Goal: Task Accomplishment & Management: Manage account settings

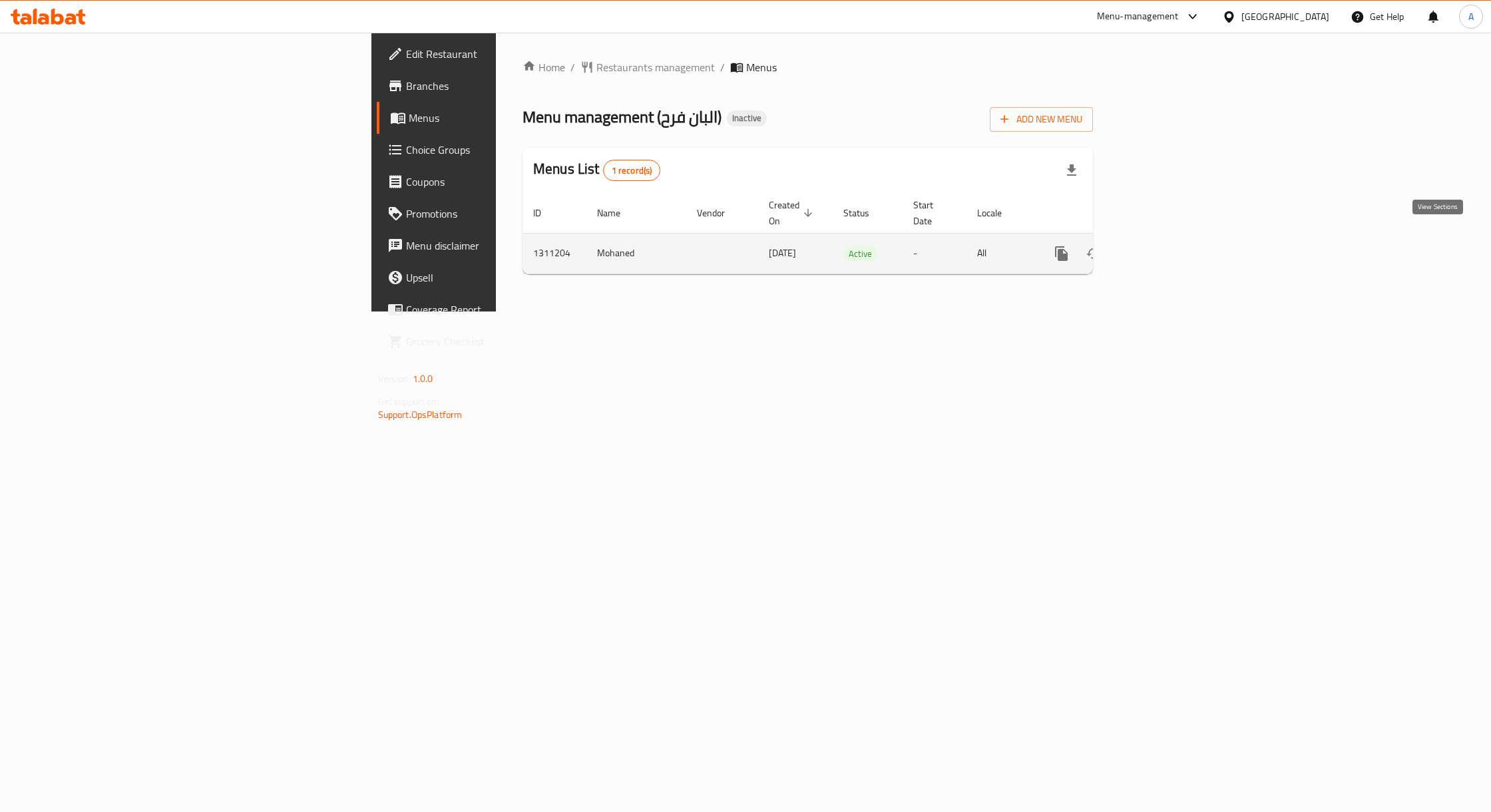
click at [1166, 245] on icon "enhanced table" at bounding box center [1157, 253] width 16 height 16
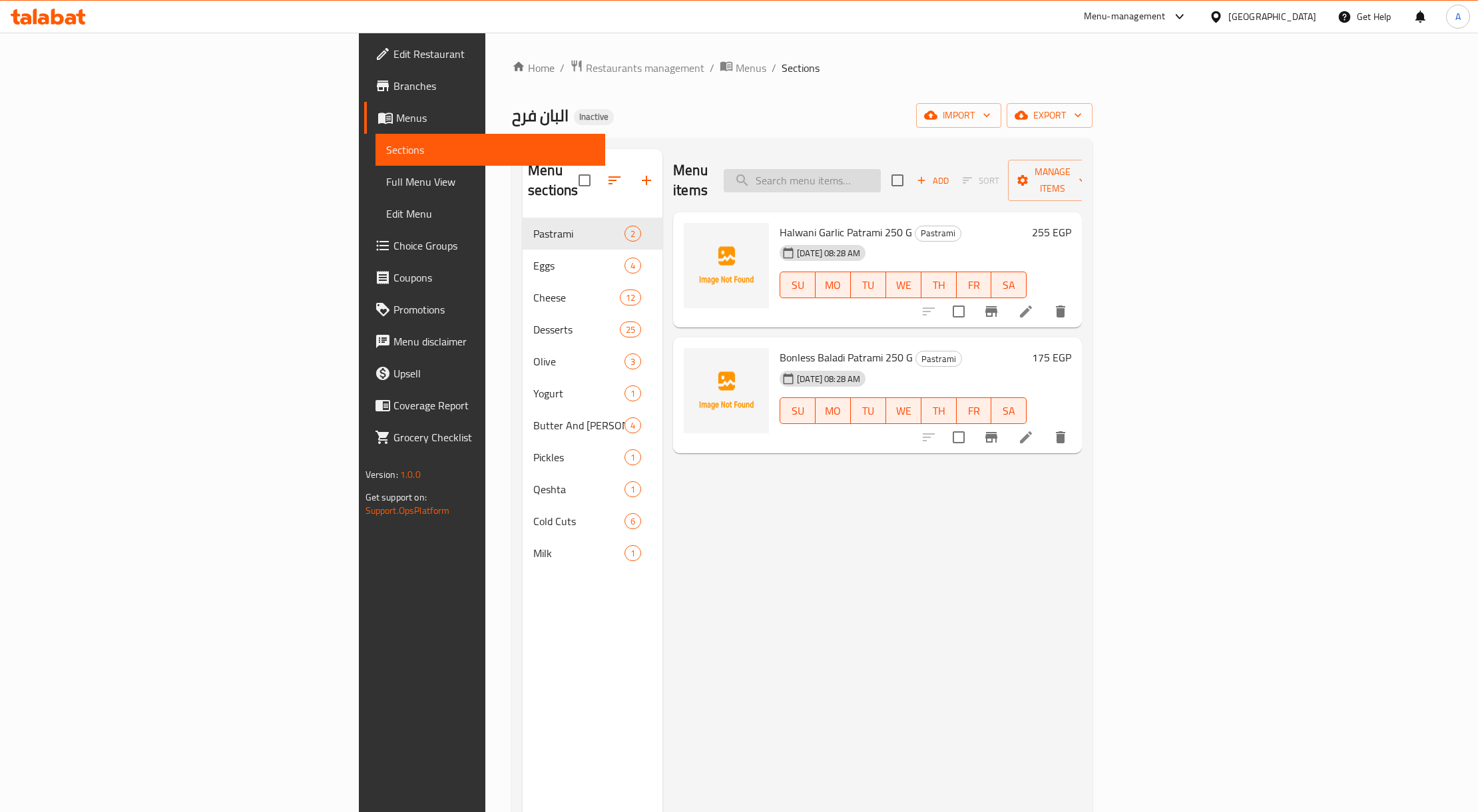
click at [881, 169] on input "search" at bounding box center [802, 181] width 157 height 24
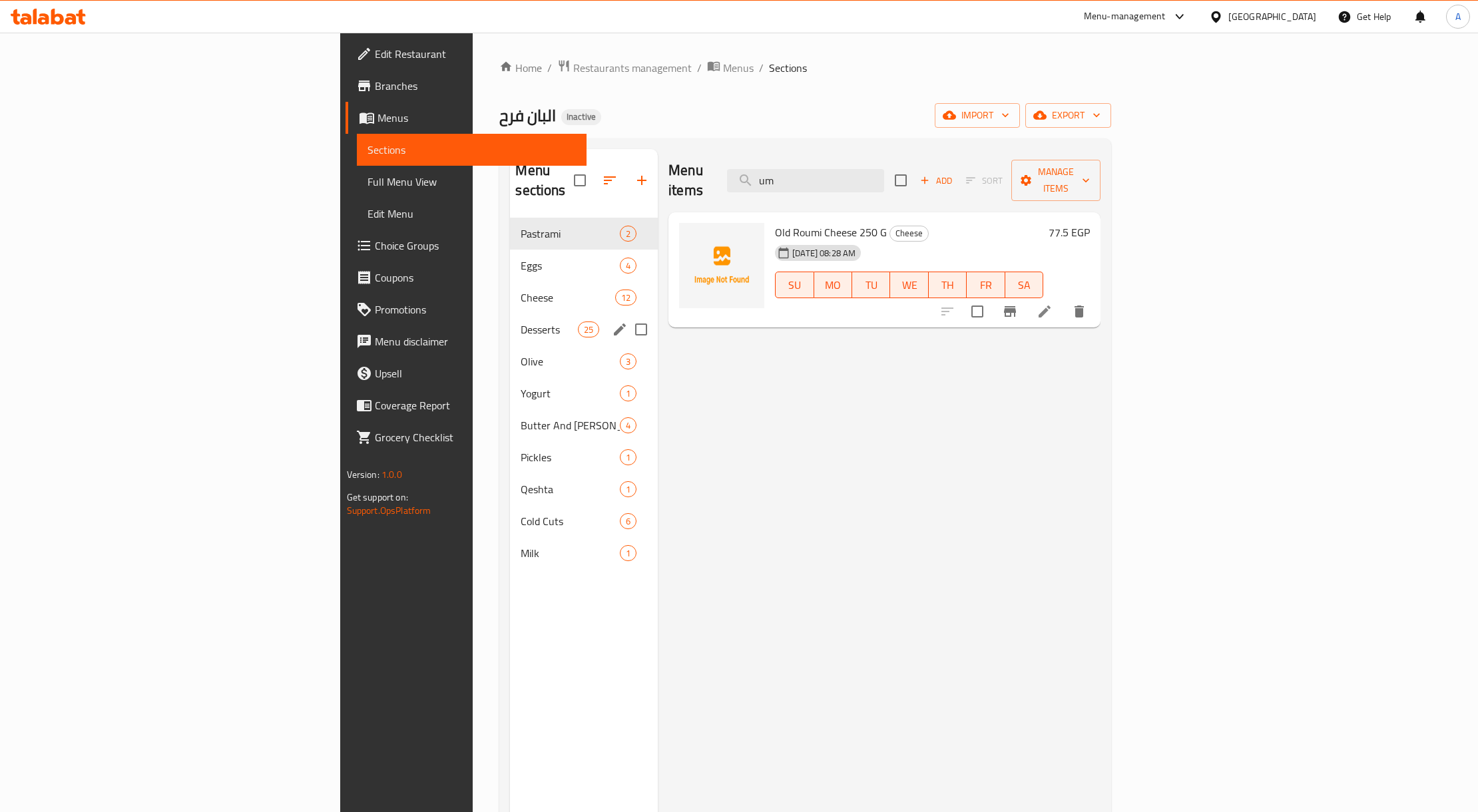
click at [510, 314] on div "Desserts 25" at bounding box center [583, 330] width 147 height 32
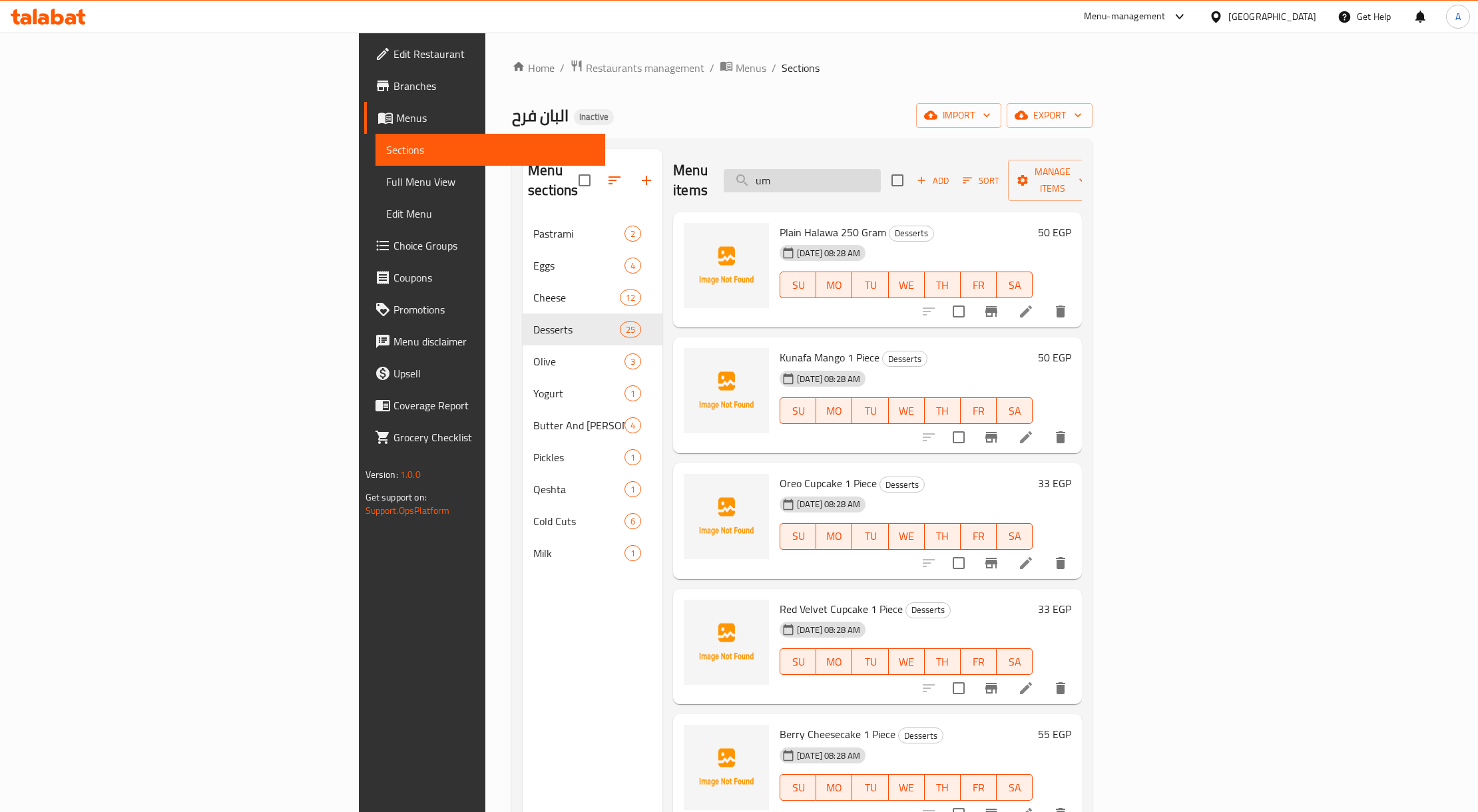
click at [881, 169] on input "um" at bounding box center [802, 181] width 157 height 24
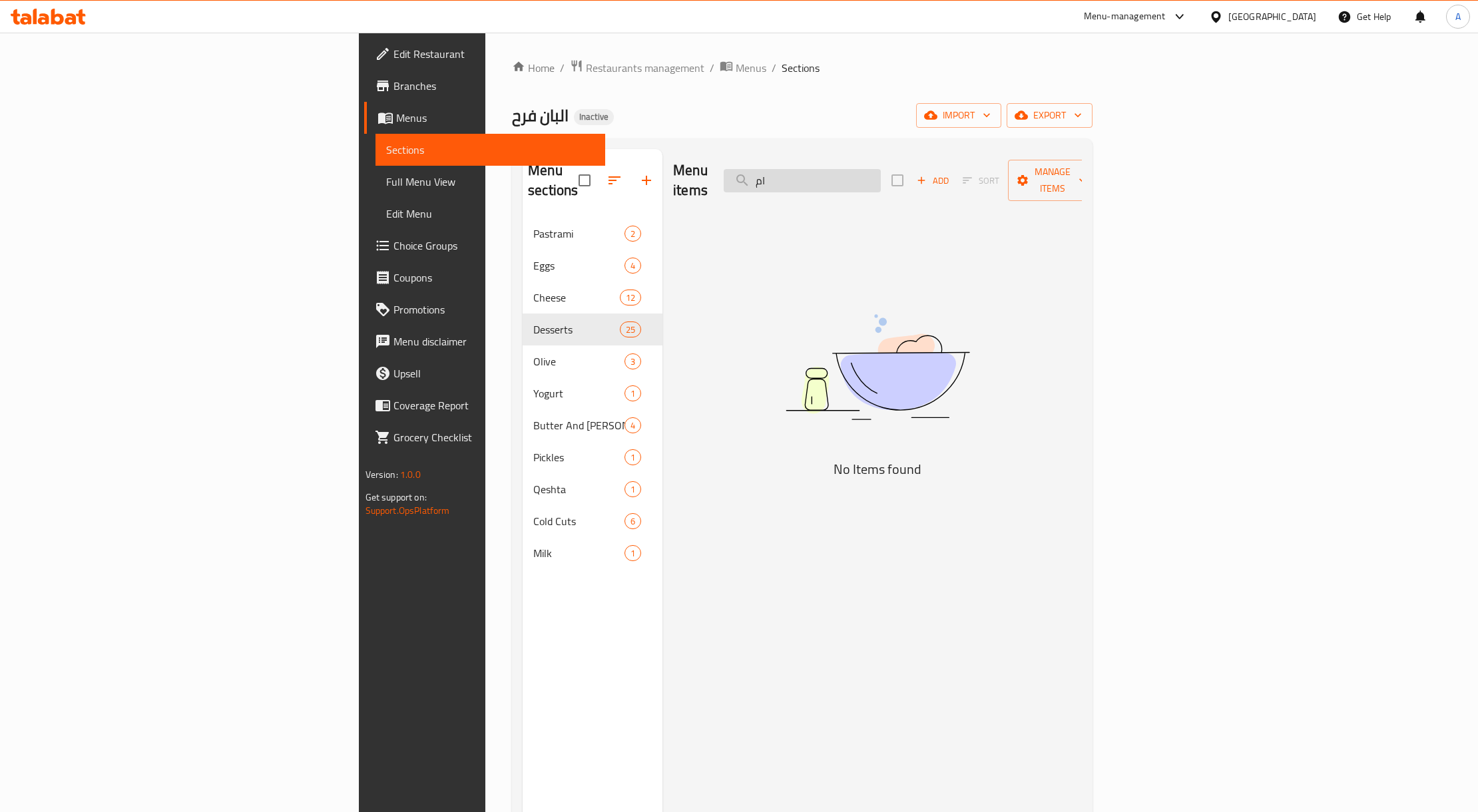
type input "ا"
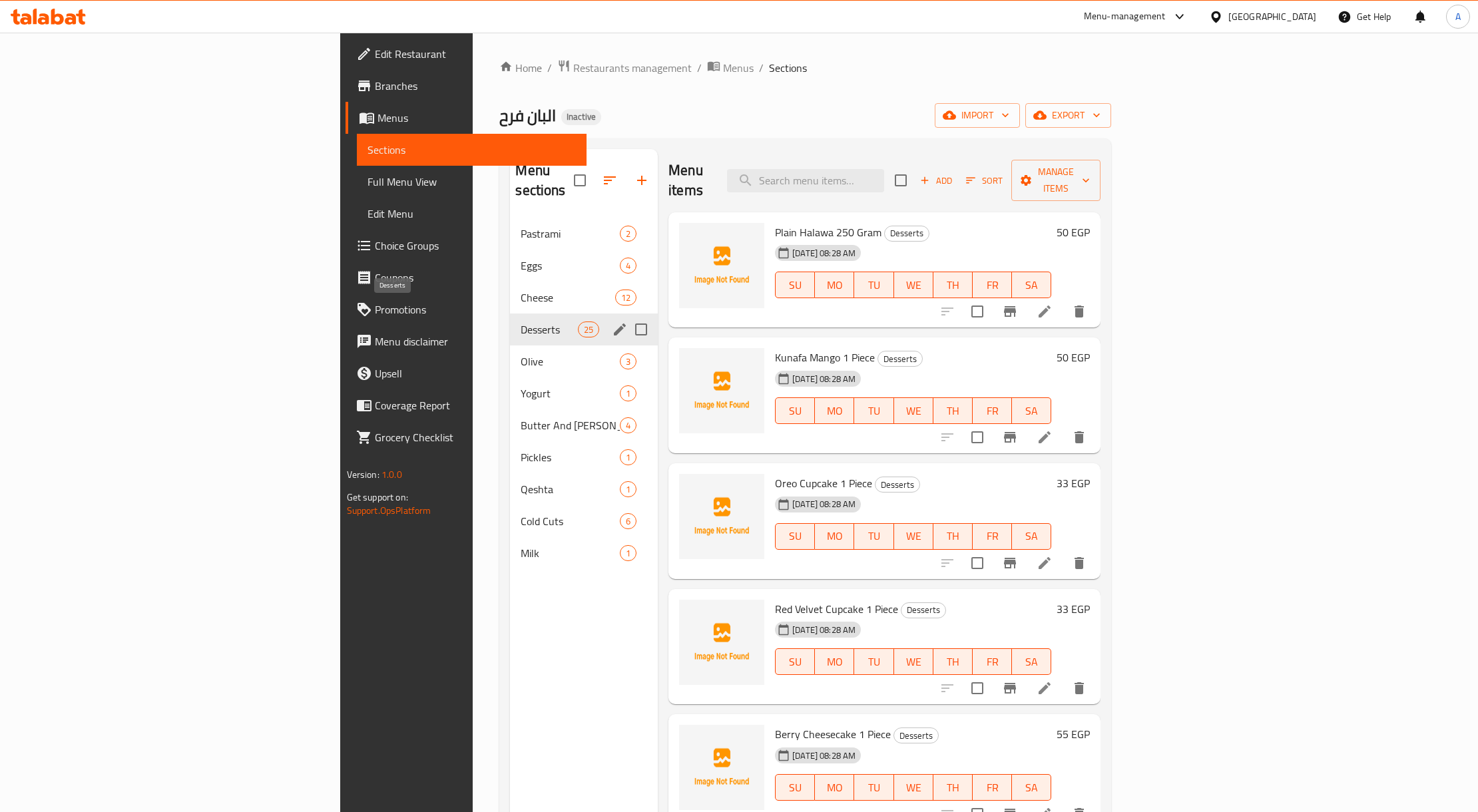
drag, startPoint x: 486, startPoint y: 307, endPoint x: 496, endPoint y: 304, distance: 10.4
click at [520, 321] on span "Desserts" at bounding box center [549, 329] width 57 height 16
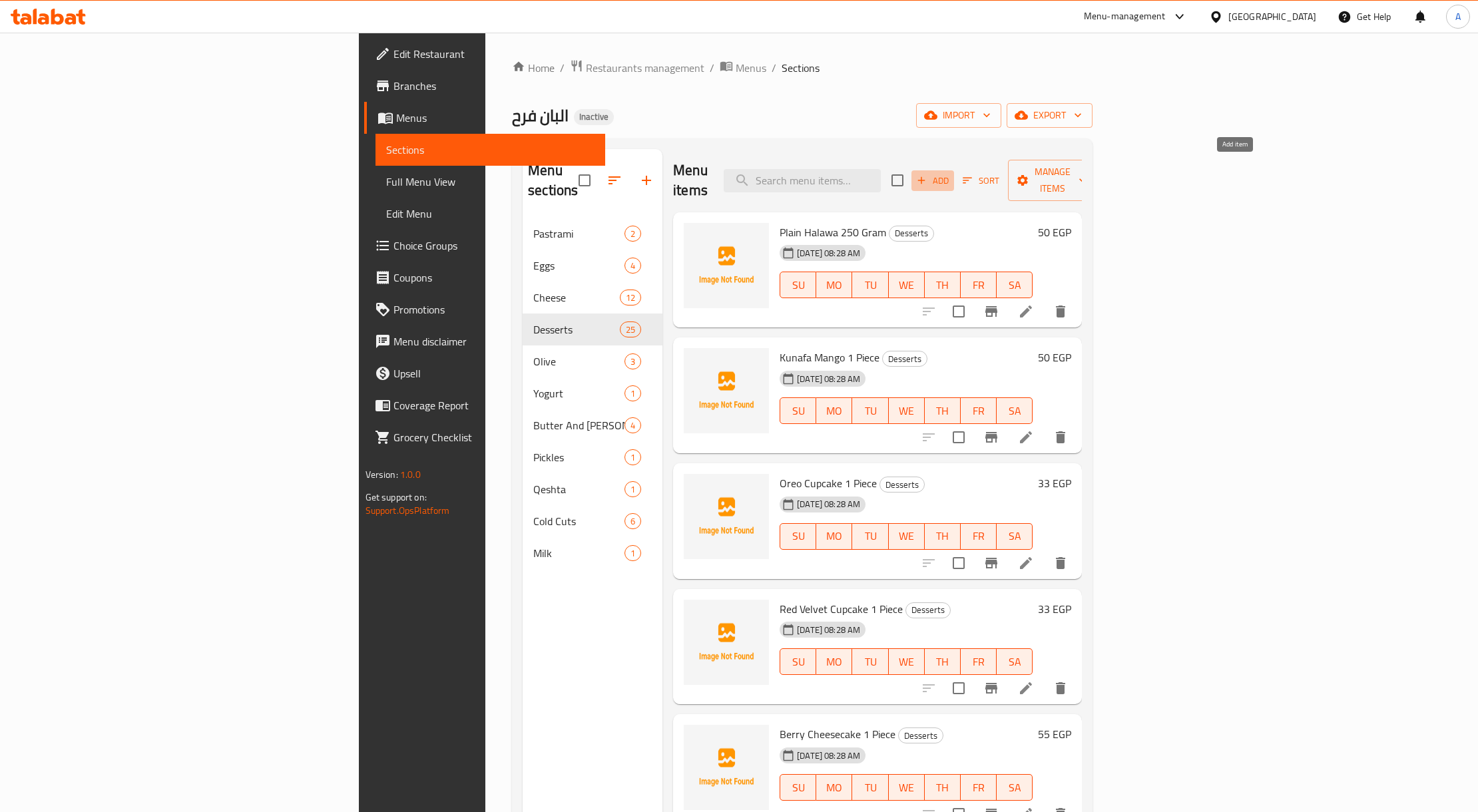
click at [951, 173] on span "Add" at bounding box center [933, 181] width 36 height 15
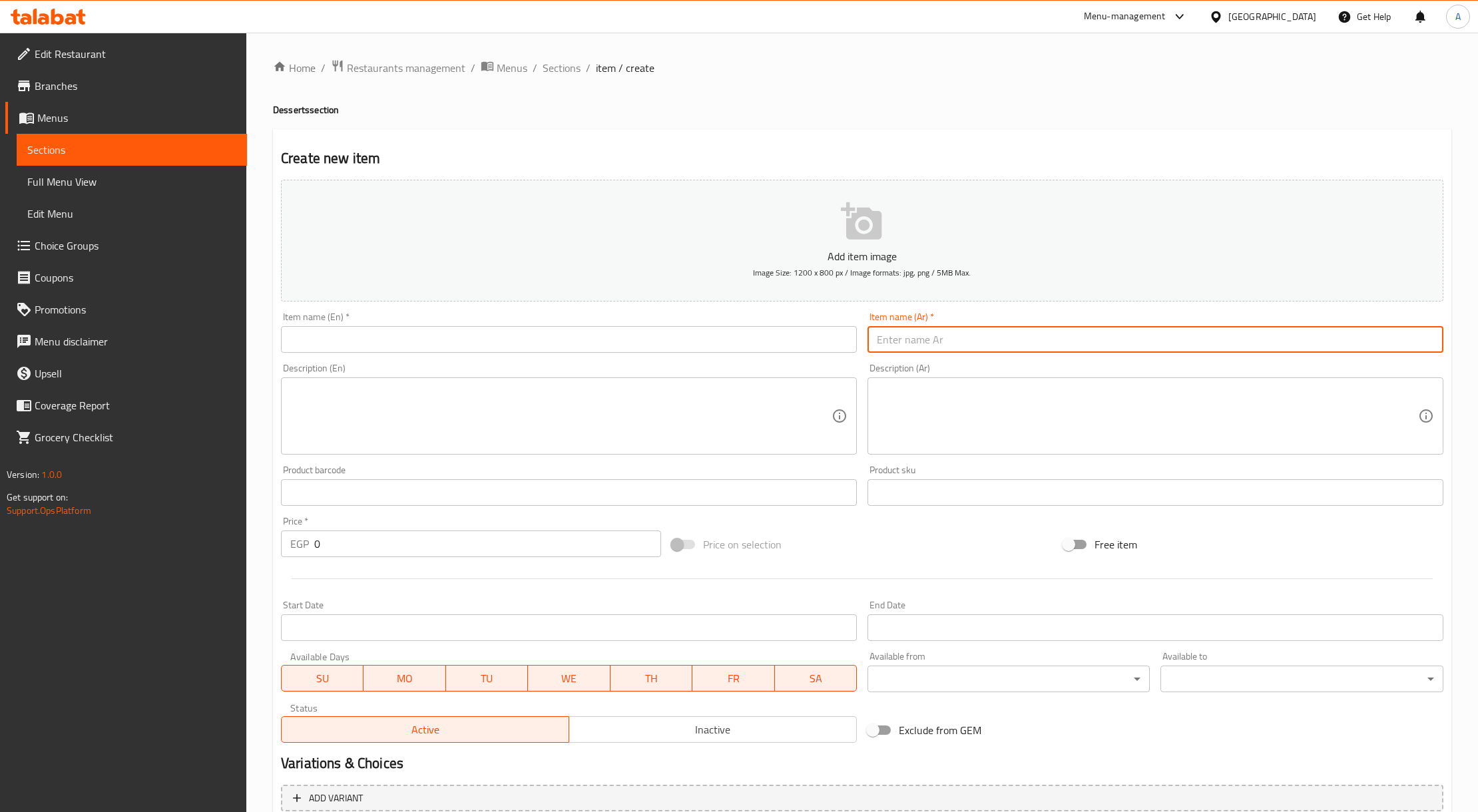
click at [1138, 347] on input "text" at bounding box center [1156, 339] width 576 height 27
paste input "ام على"
type input "ام على"
click at [917, 341] on input "ام على" at bounding box center [1156, 339] width 576 height 27
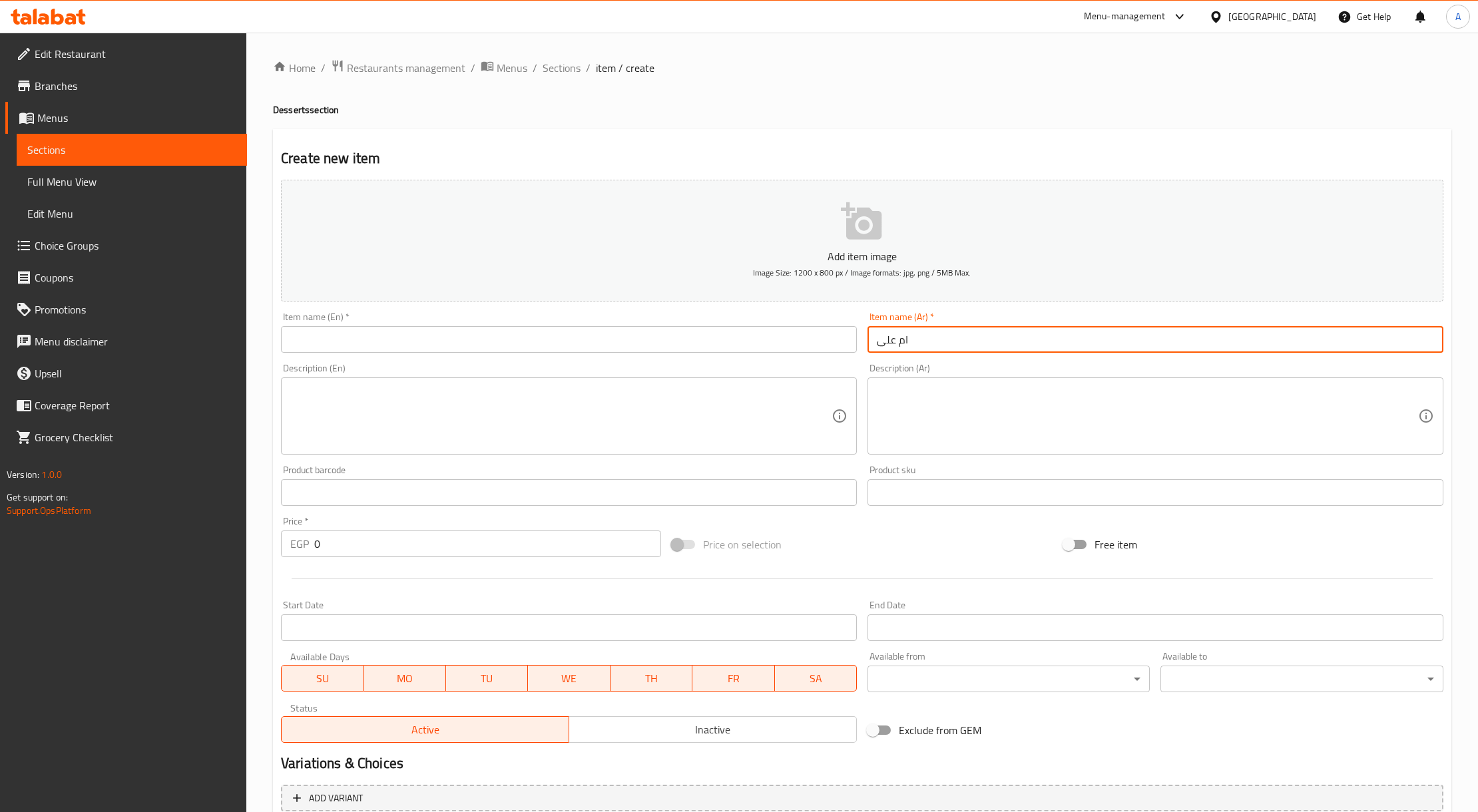
click at [917, 341] on input "ام على" at bounding box center [1156, 339] width 576 height 27
drag, startPoint x: 710, startPoint y: 352, endPoint x: 702, endPoint y: 338, distance: 16.1
click at [710, 352] on input "text" at bounding box center [569, 339] width 576 height 27
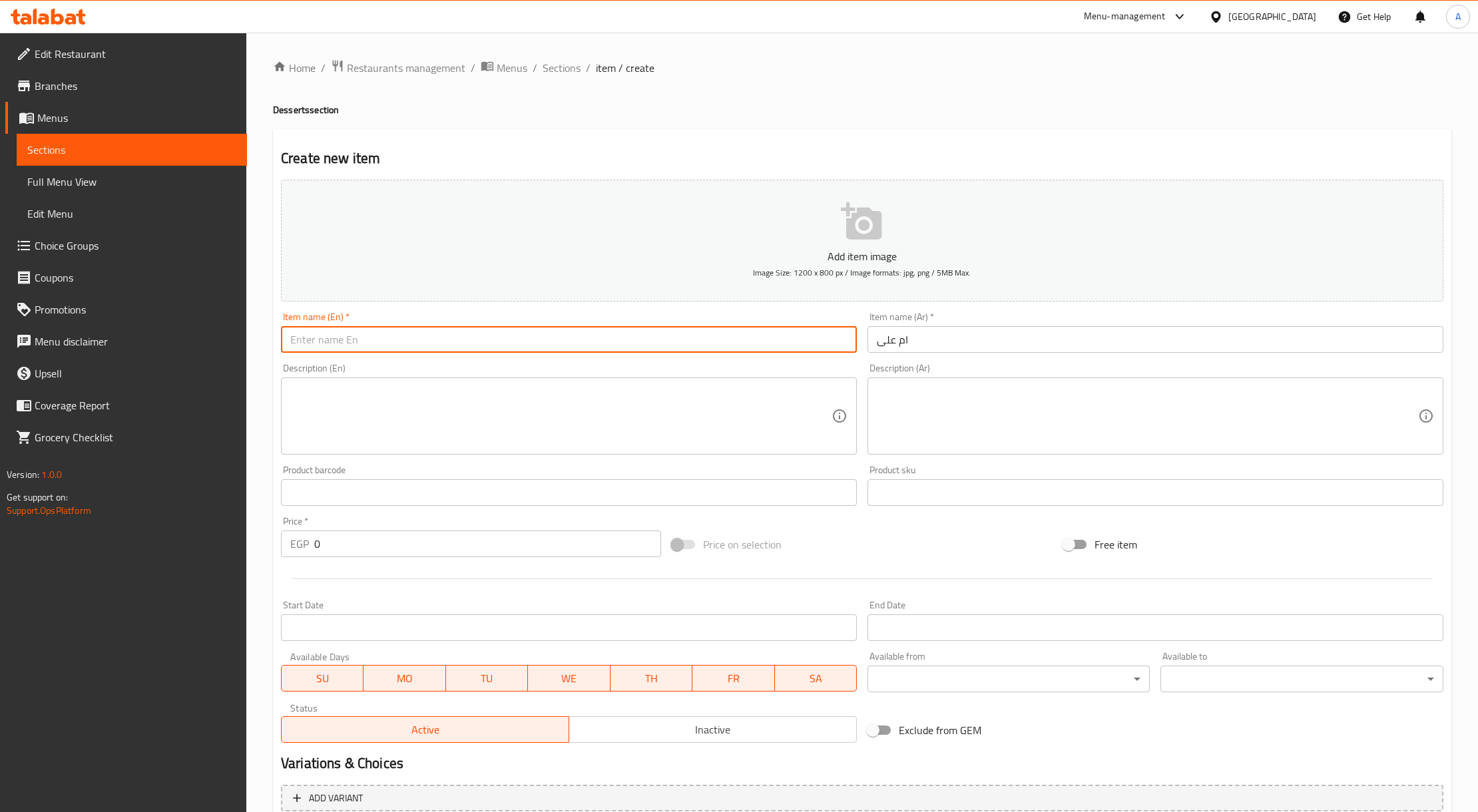
click at [899, 334] on input "ام على" at bounding box center [1156, 339] width 576 height 27
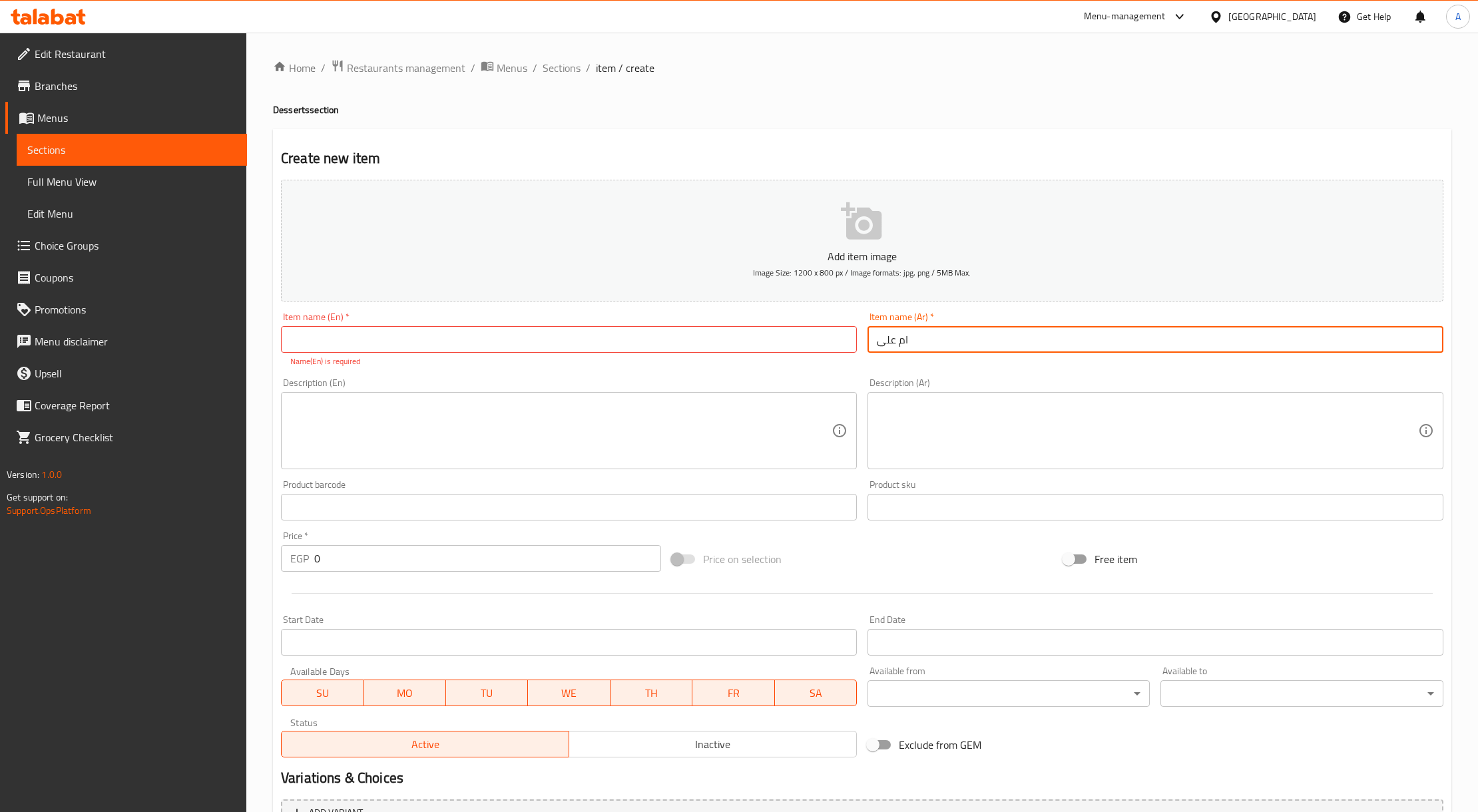
click at [899, 334] on input "ام على" at bounding box center [1156, 339] width 576 height 27
click at [581, 349] on input "text" at bounding box center [569, 339] width 576 height 27
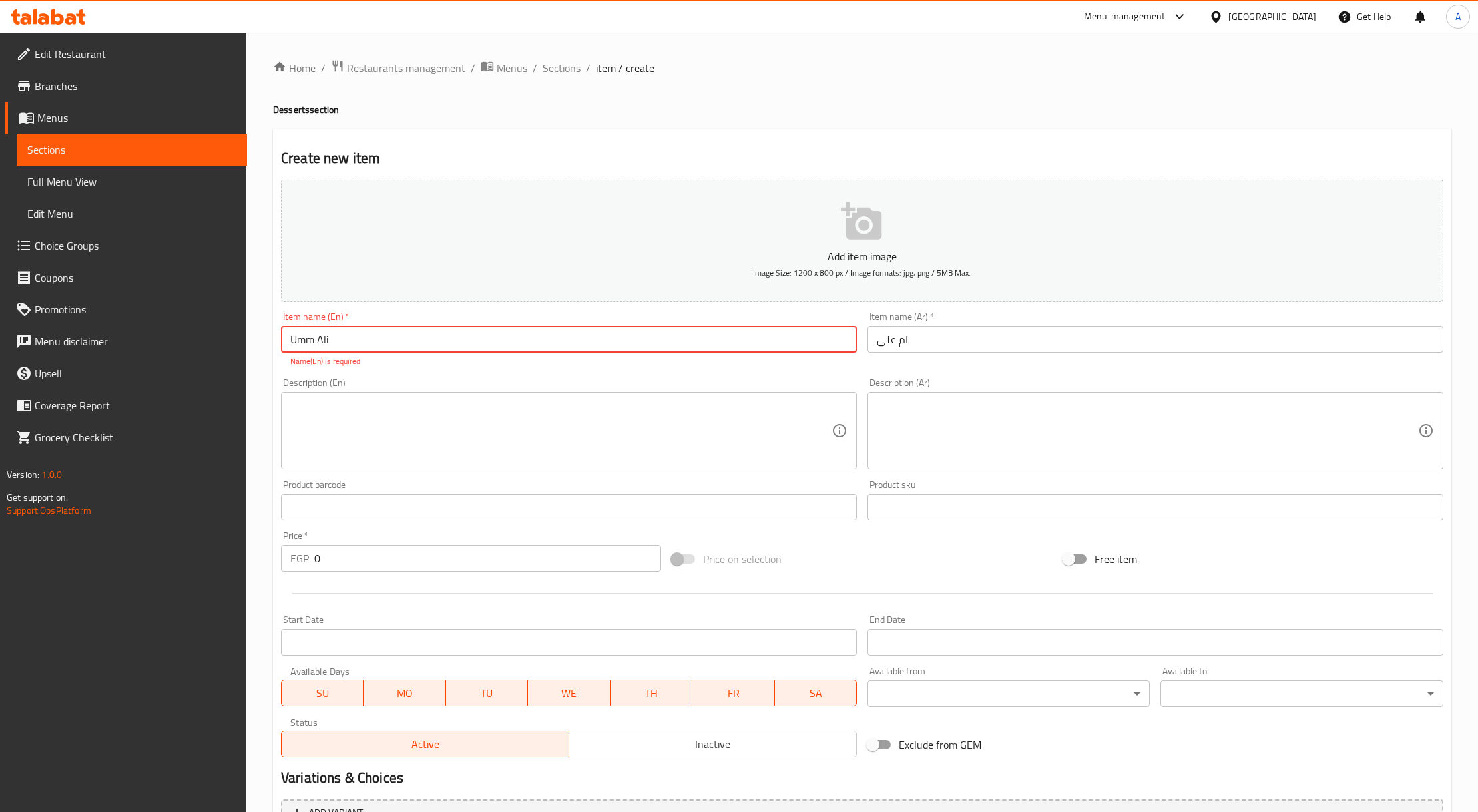
type input "Umm Ali"
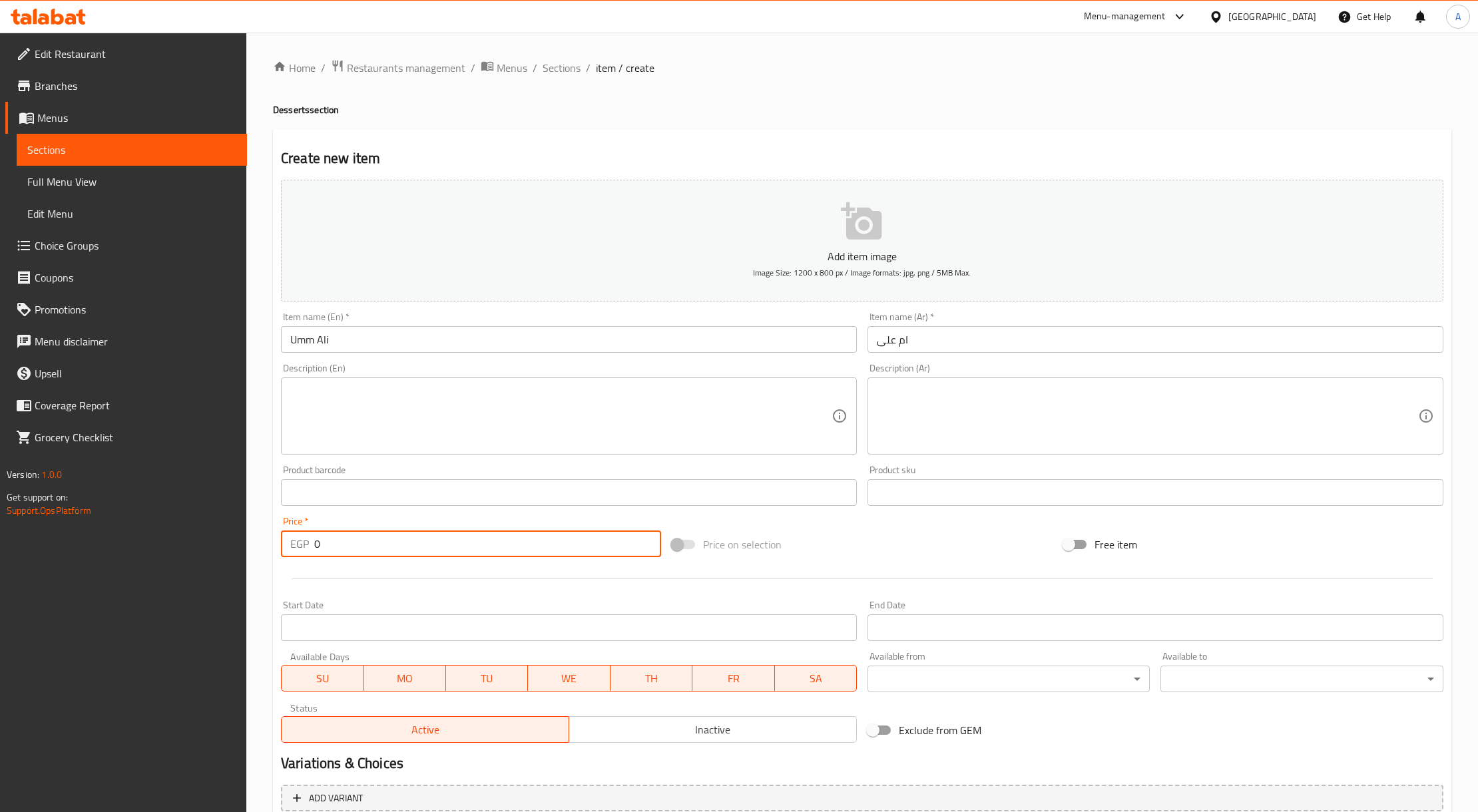
click at [384, 543] on input "0" at bounding box center [487, 544] width 347 height 27
paste input "3"
type input "30"
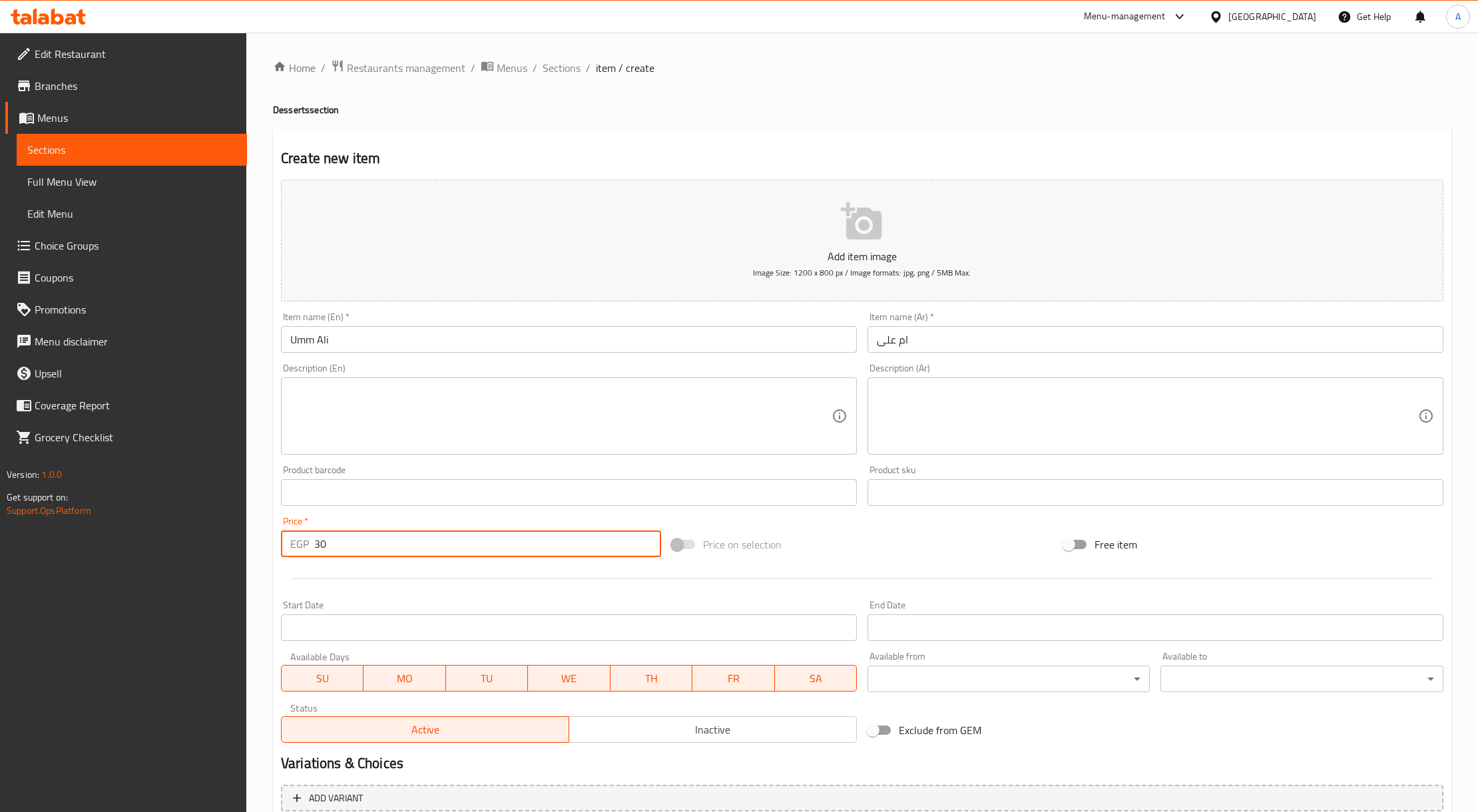
click at [436, 430] on textarea at bounding box center [560, 416] width 541 height 64
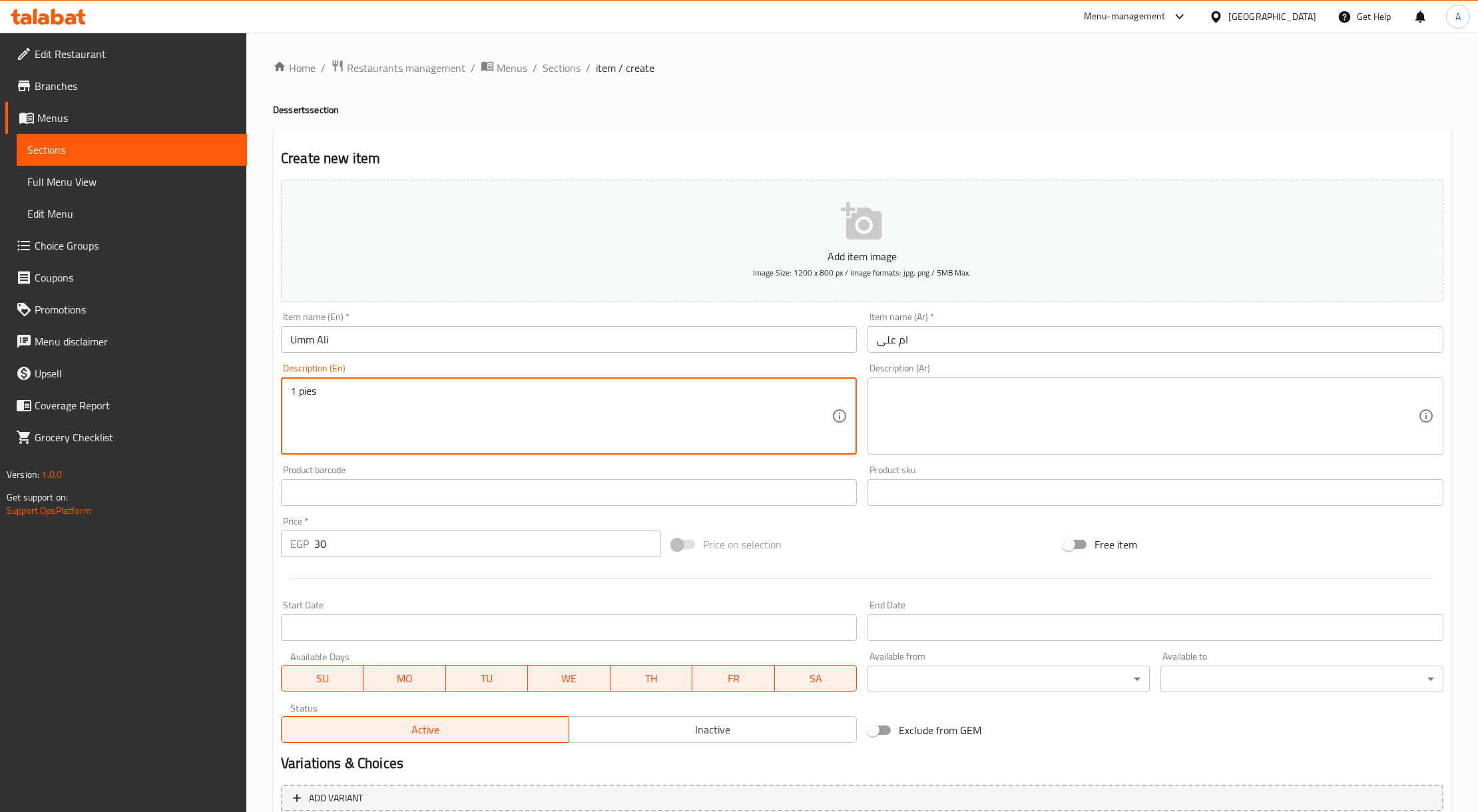
click at [309, 397] on textarea "1 pies" at bounding box center [560, 416] width 541 height 64
paste textarea "Pieces"
type textarea "1 Piece"
click at [917, 403] on textarea at bounding box center [1147, 416] width 541 height 64
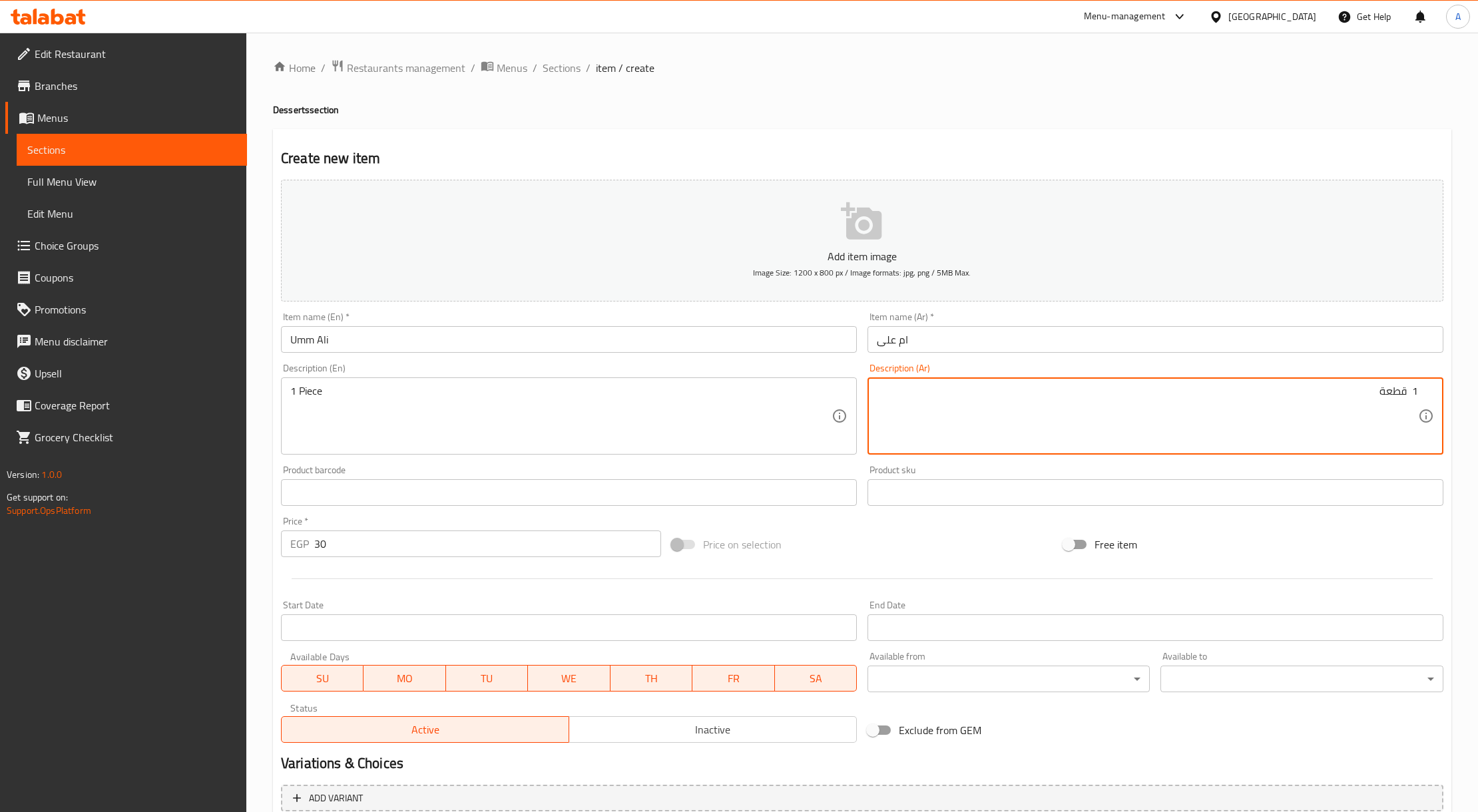
type textarea "1 قطعة"
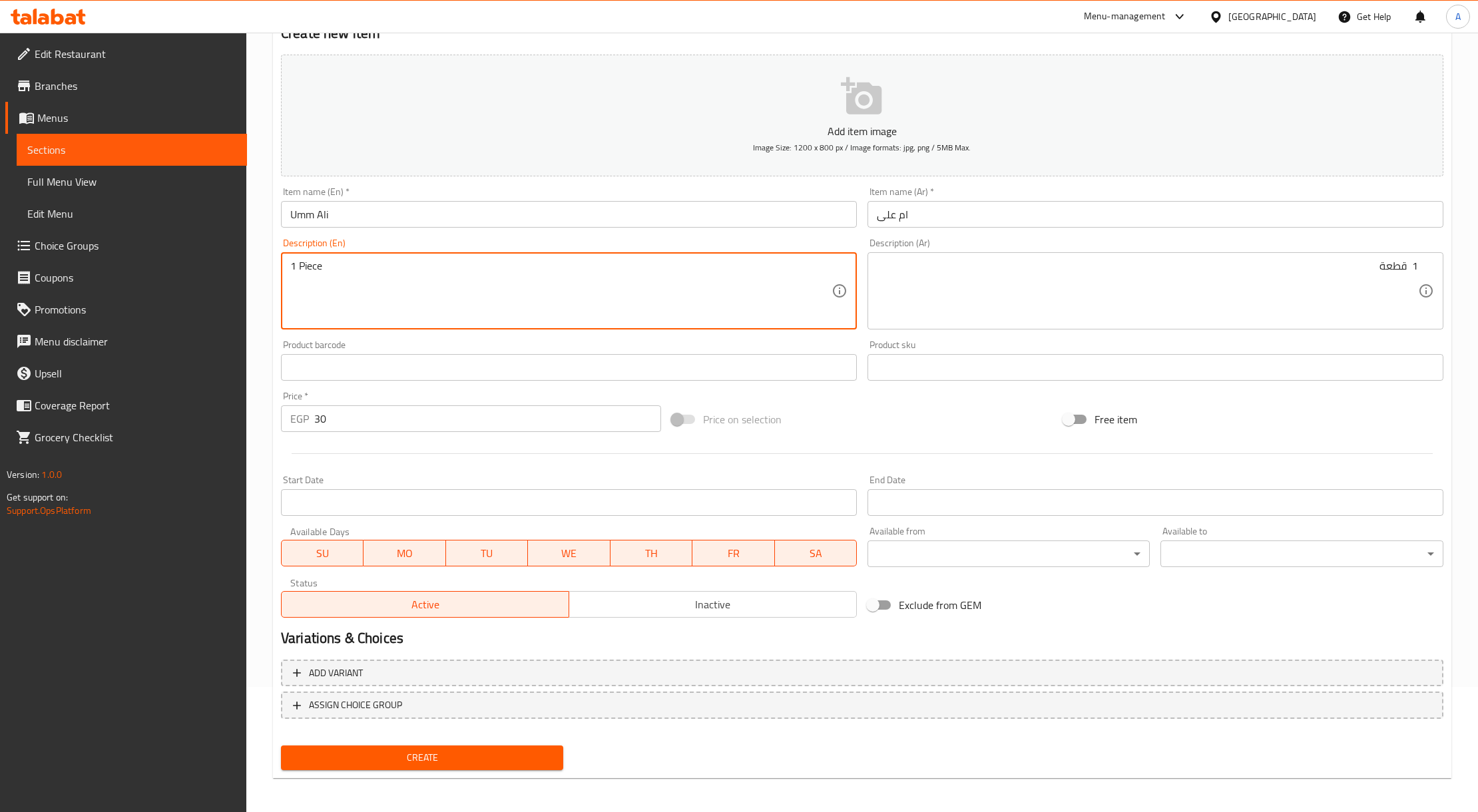
scroll to position [127, 0]
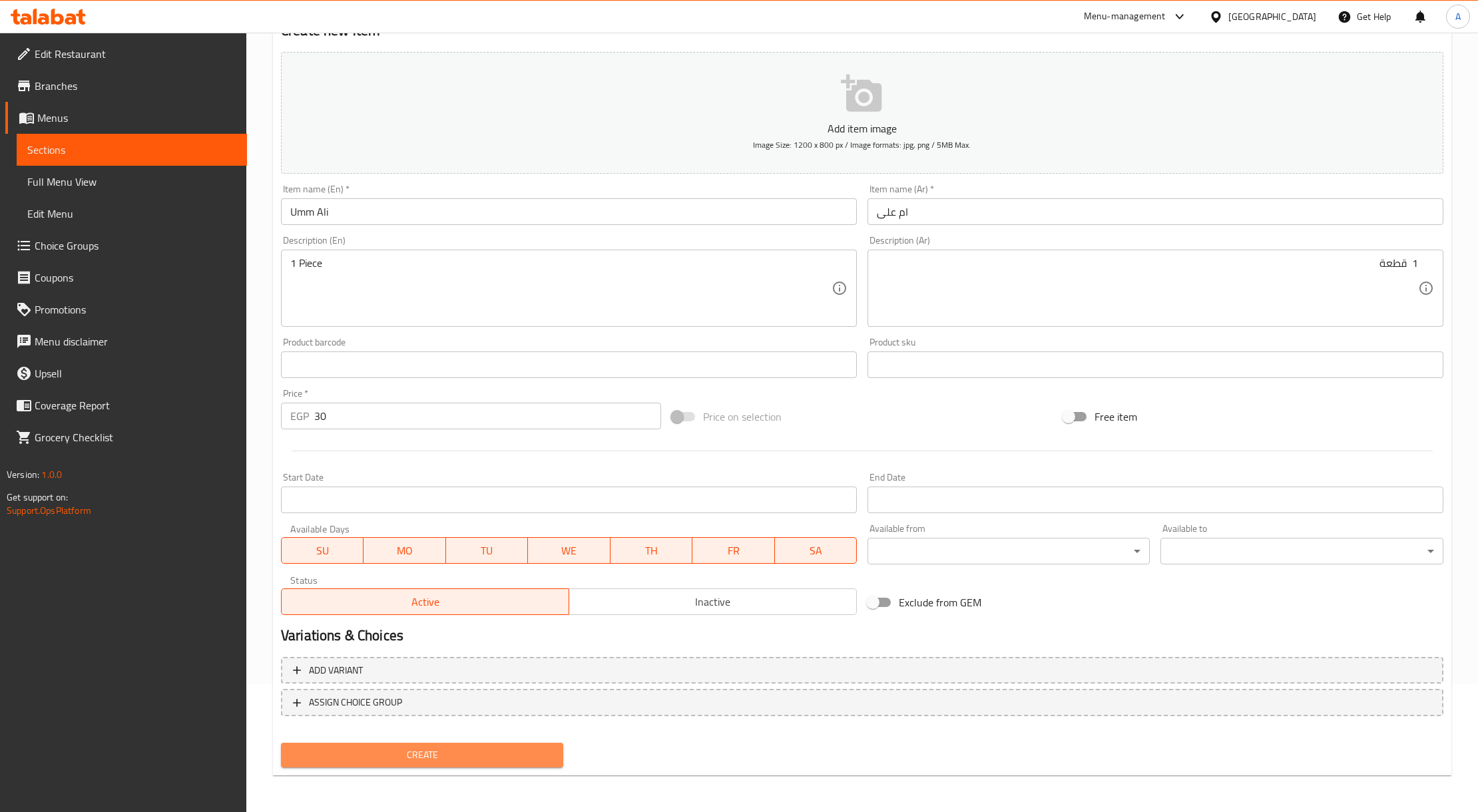
click at [512, 759] on span "Create" at bounding box center [422, 756] width 261 height 17
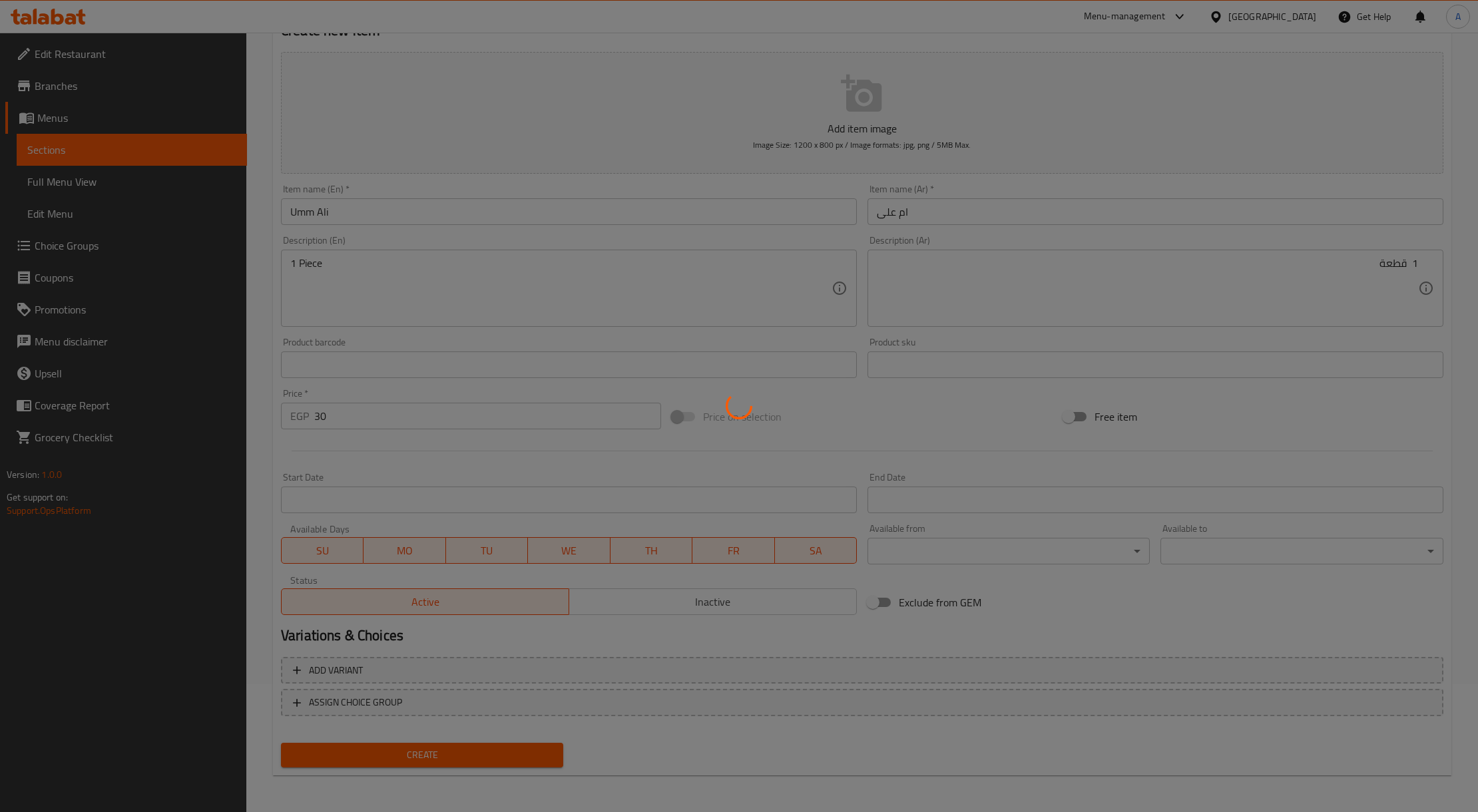
type input "0"
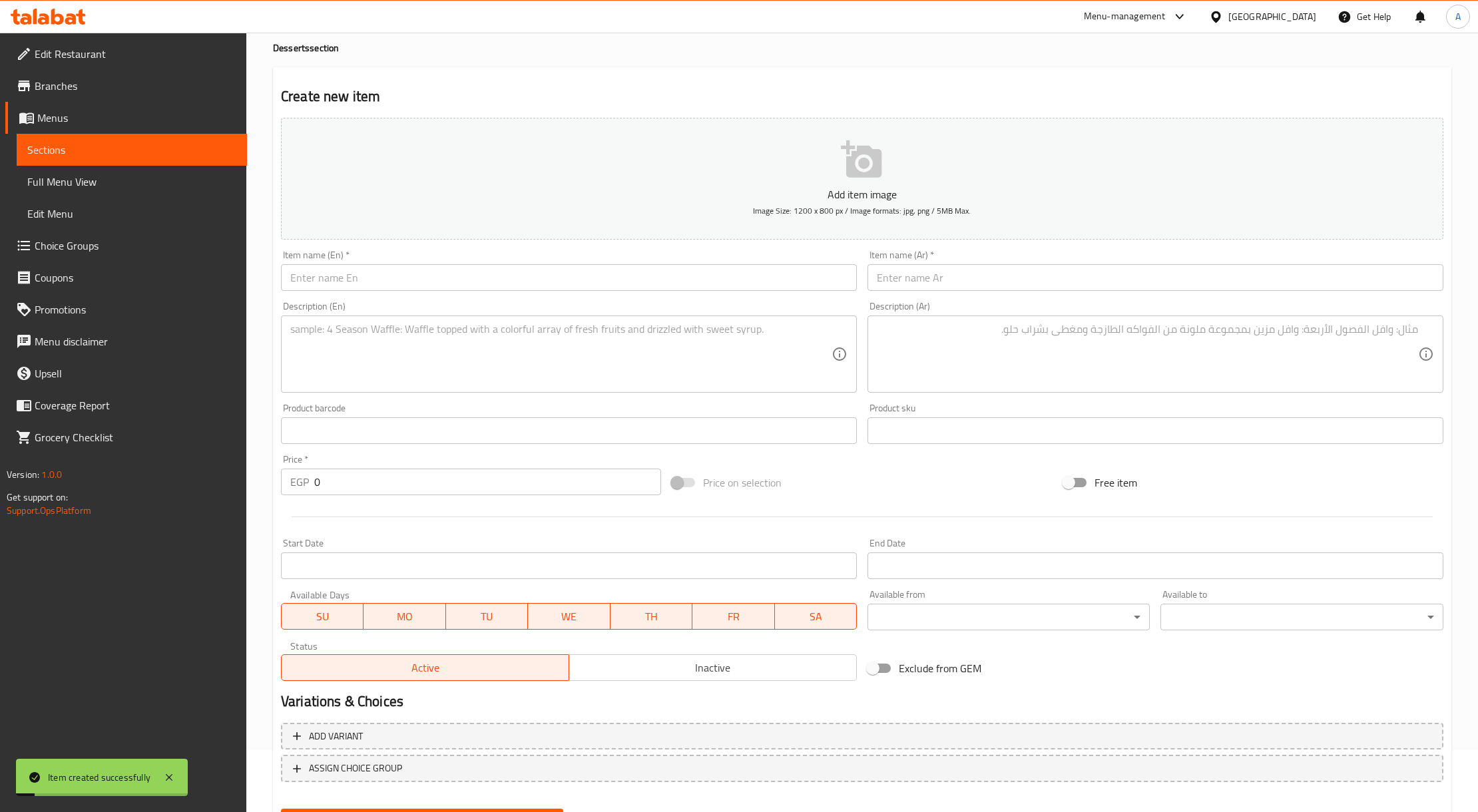
scroll to position [0, 0]
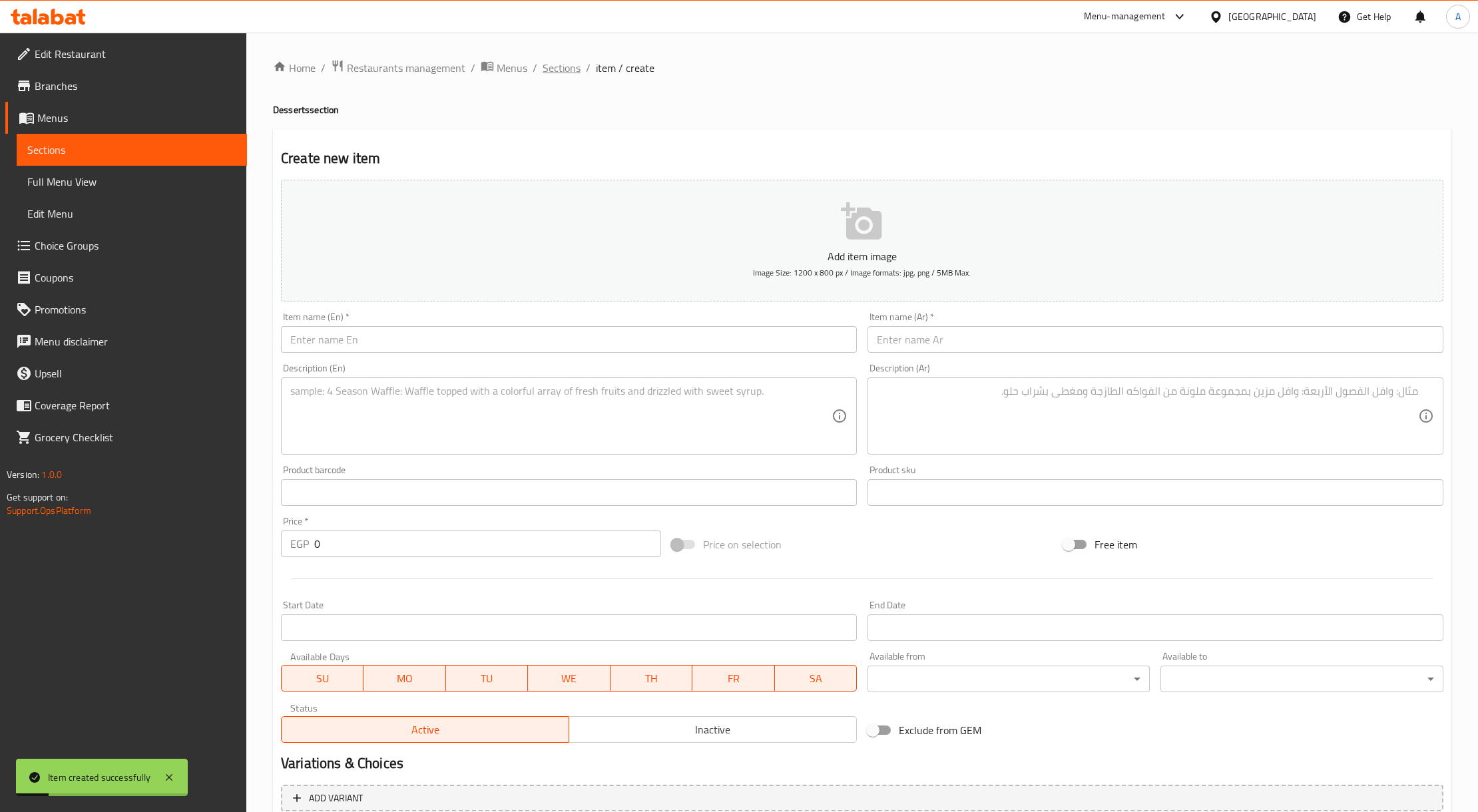
click at [566, 60] on span "Sections" at bounding box center [562, 68] width 38 height 16
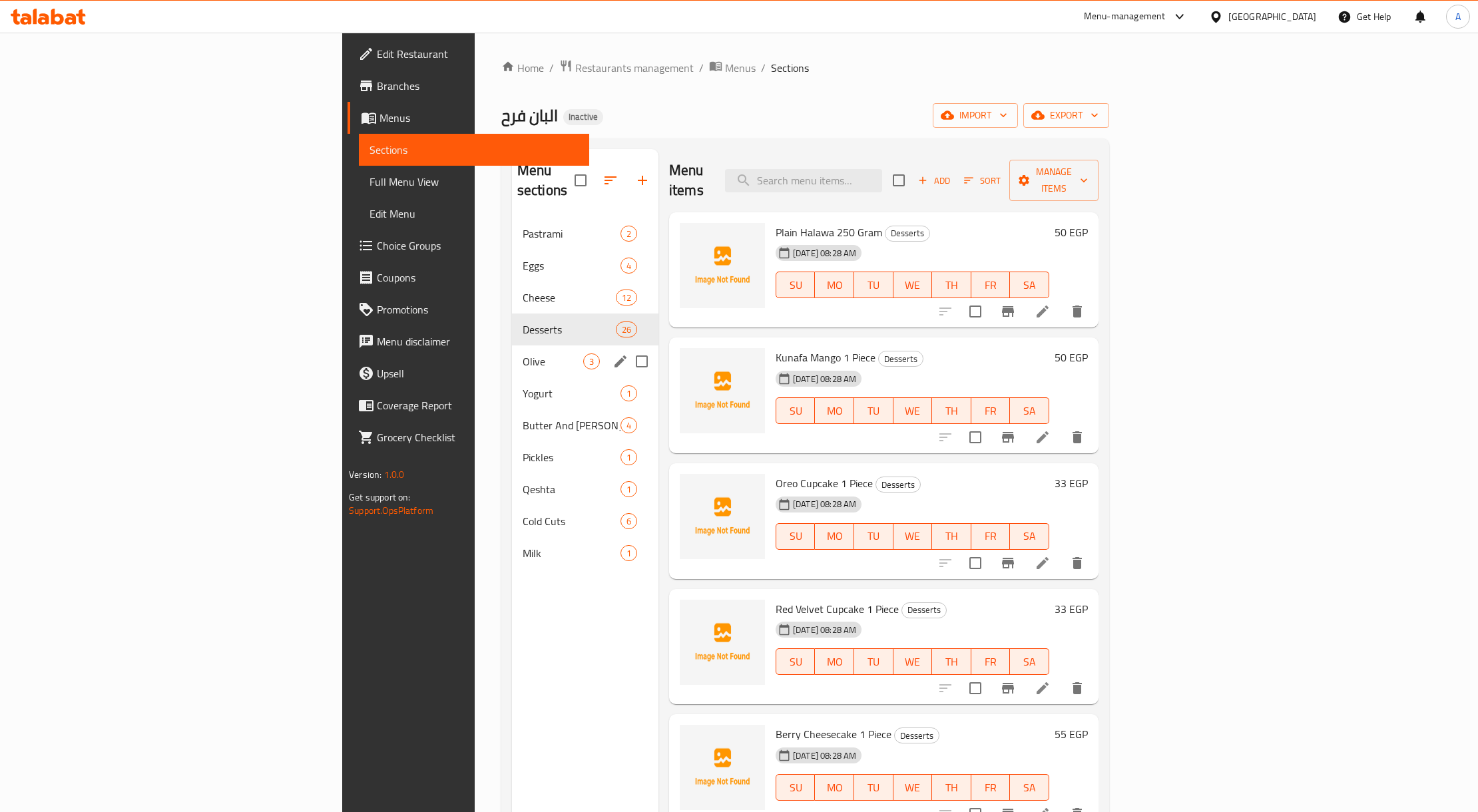
click at [523, 354] on span "Olive" at bounding box center [554, 361] width 61 height 16
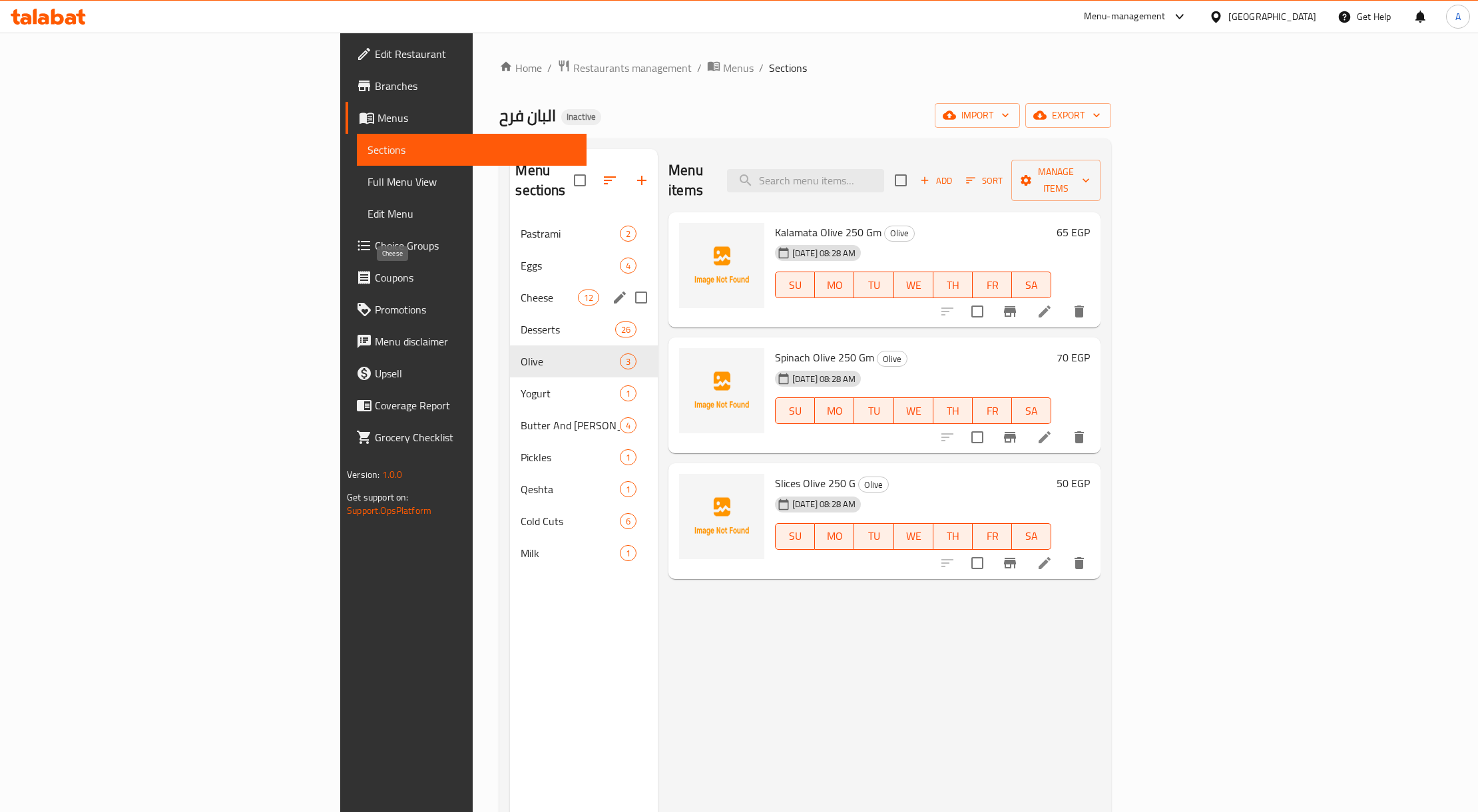
click at [520, 290] on span "Cheese" at bounding box center [549, 298] width 57 height 16
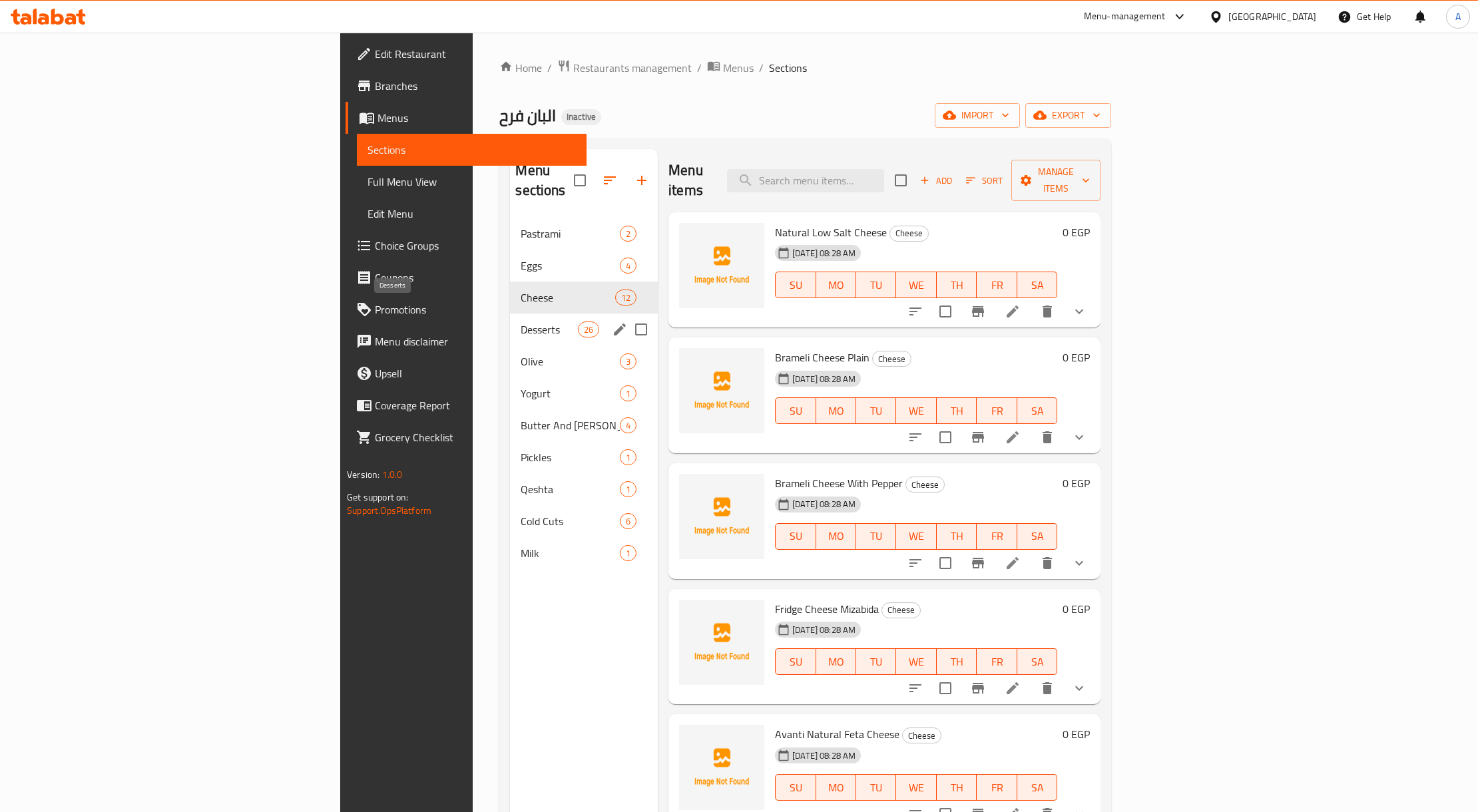
click at [520, 321] on span "Desserts" at bounding box center [549, 329] width 57 height 16
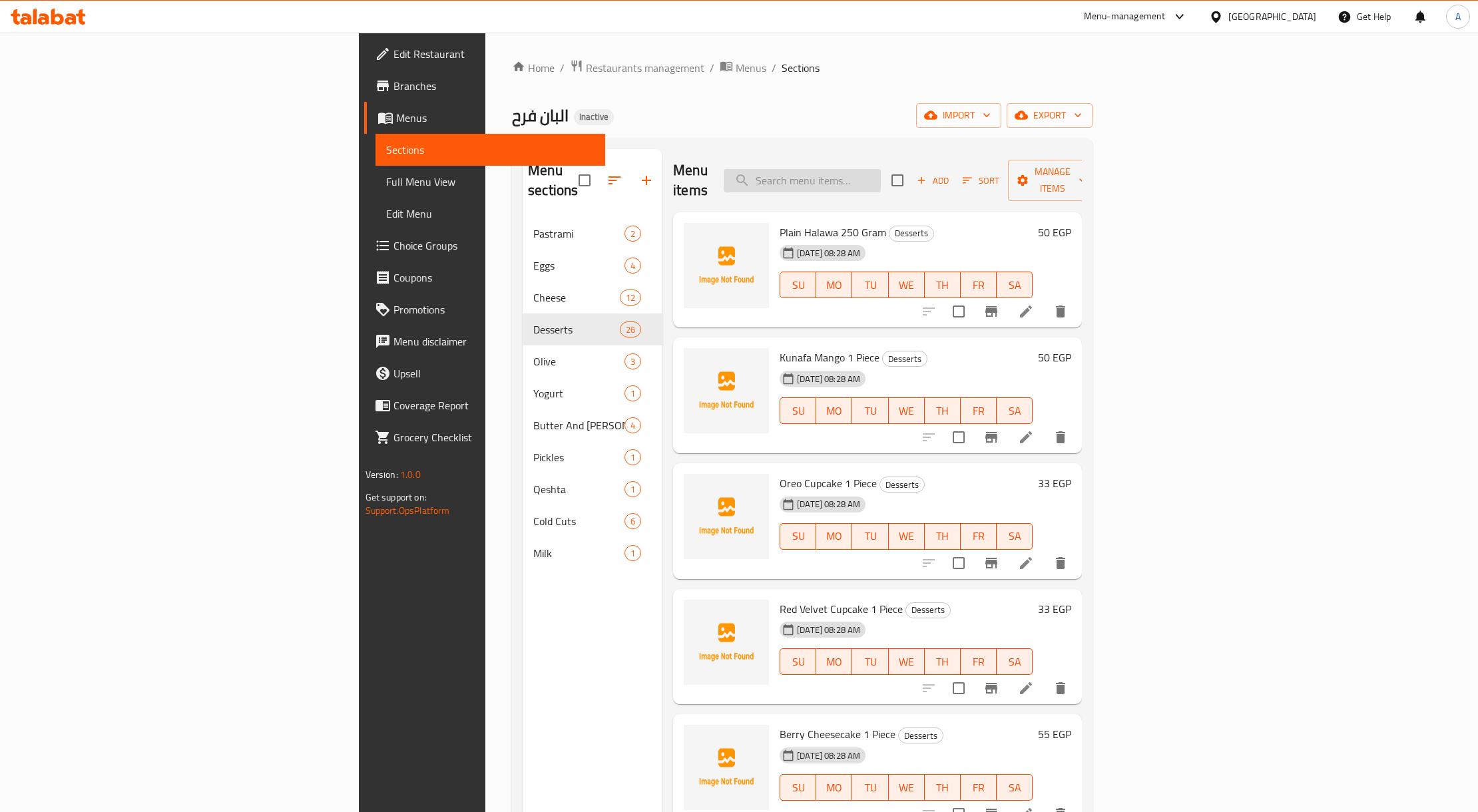
click at [881, 170] on input "search" at bounding box center [802, 181] width 157 height 24
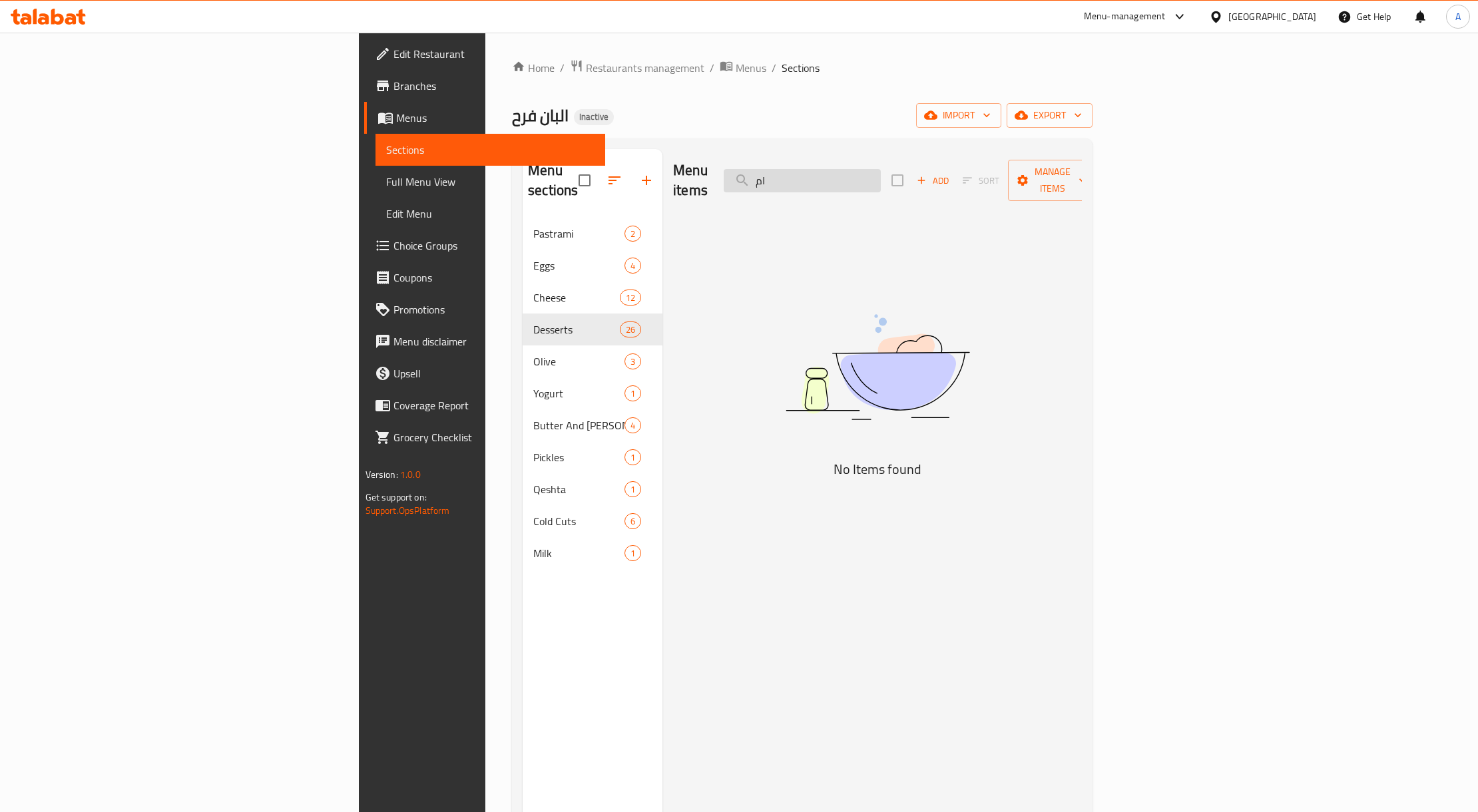
type input "ا"
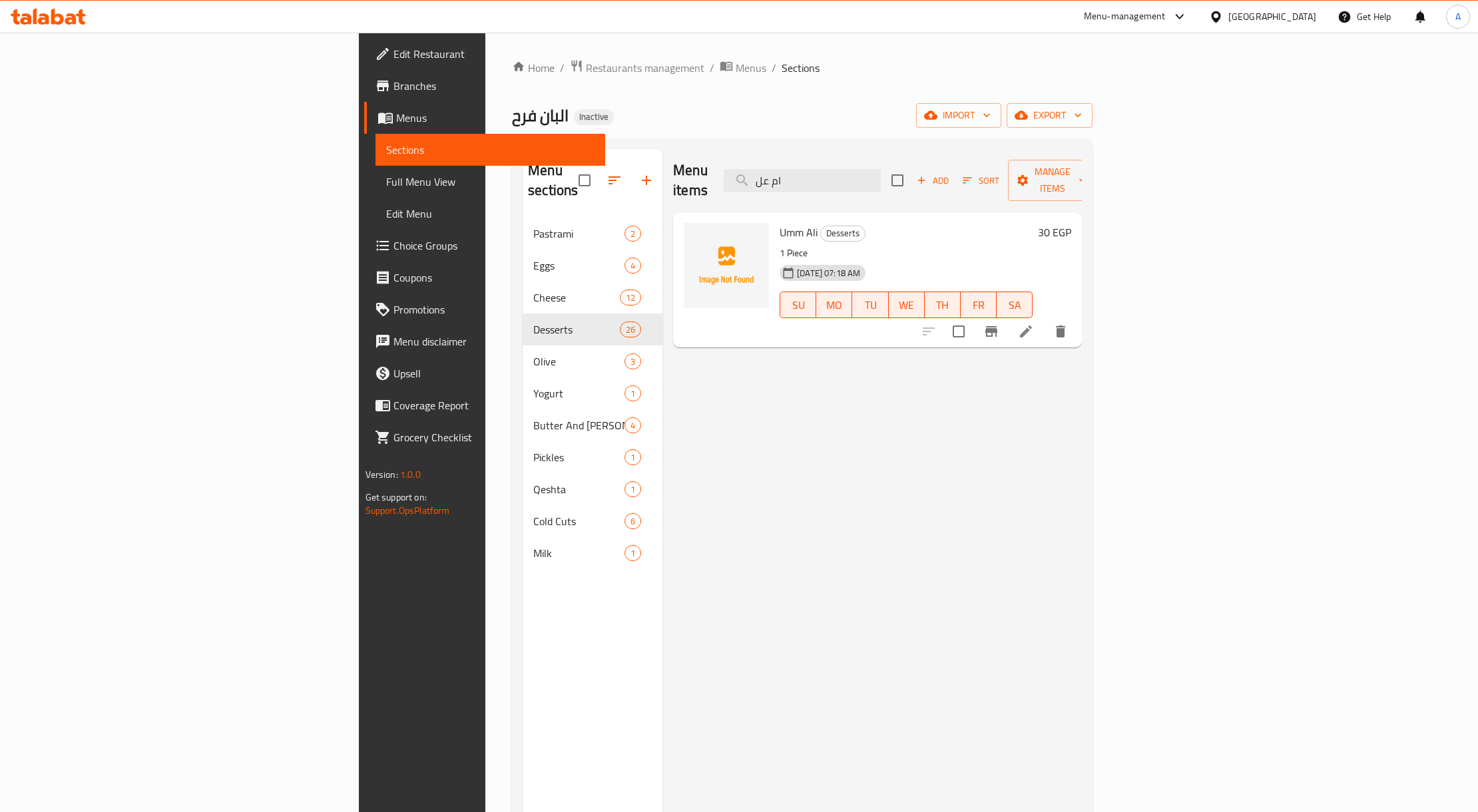
type input "ام عل"
click at [1082, 113] on span "export" at bounding box center [1050, 116] width 65 height 17
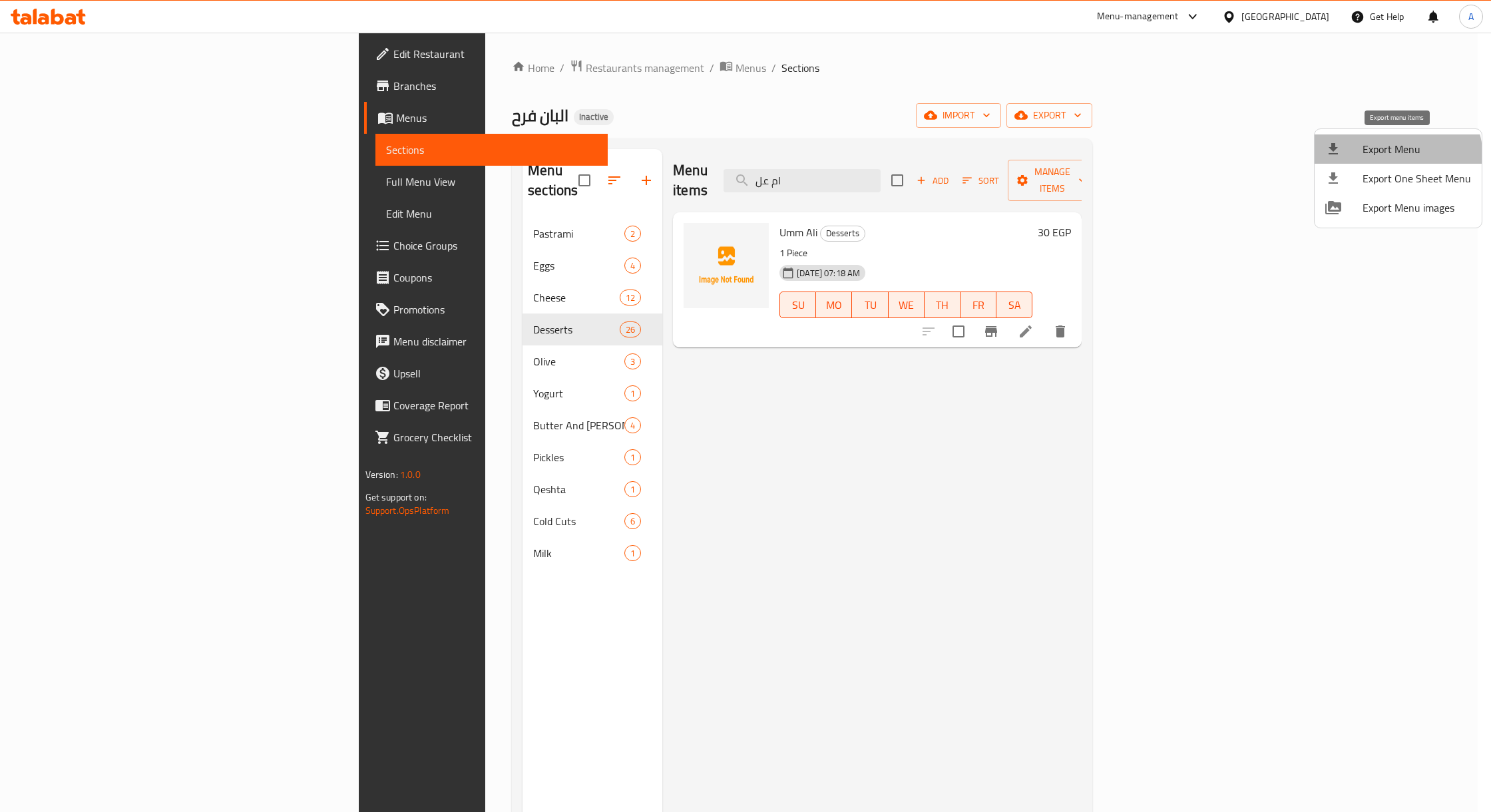
click at [1388, 159] on li "Export Menu" at bounding box center [1399, 148] width 167 height 29
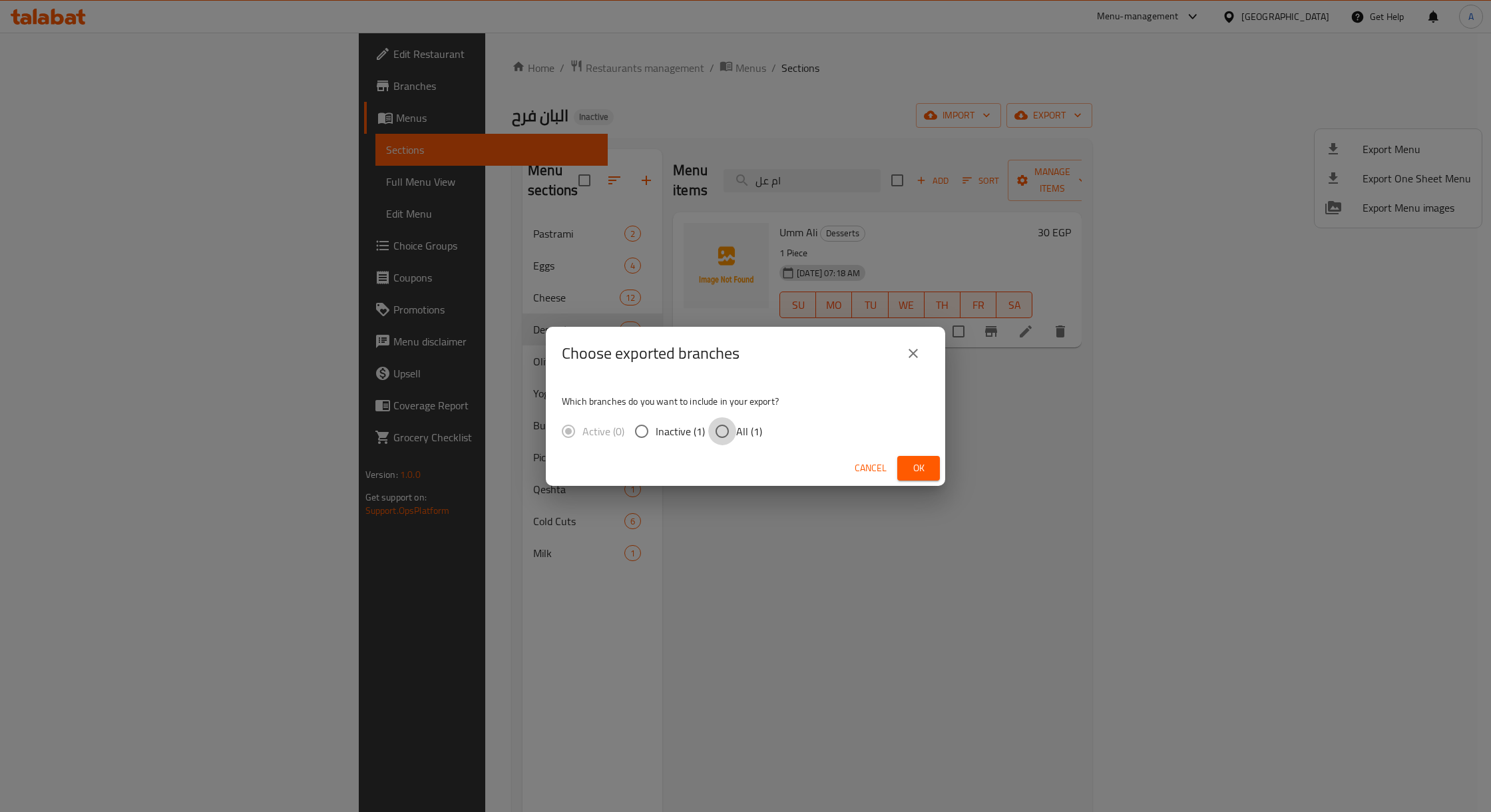
click at [733, 430] on input "All (1)" at bounding box center [722, 431] width 28 height 28
radio input "true"
click at [906, 460] on button "Ok" at bounding box center [919, 469] width 43 height 25
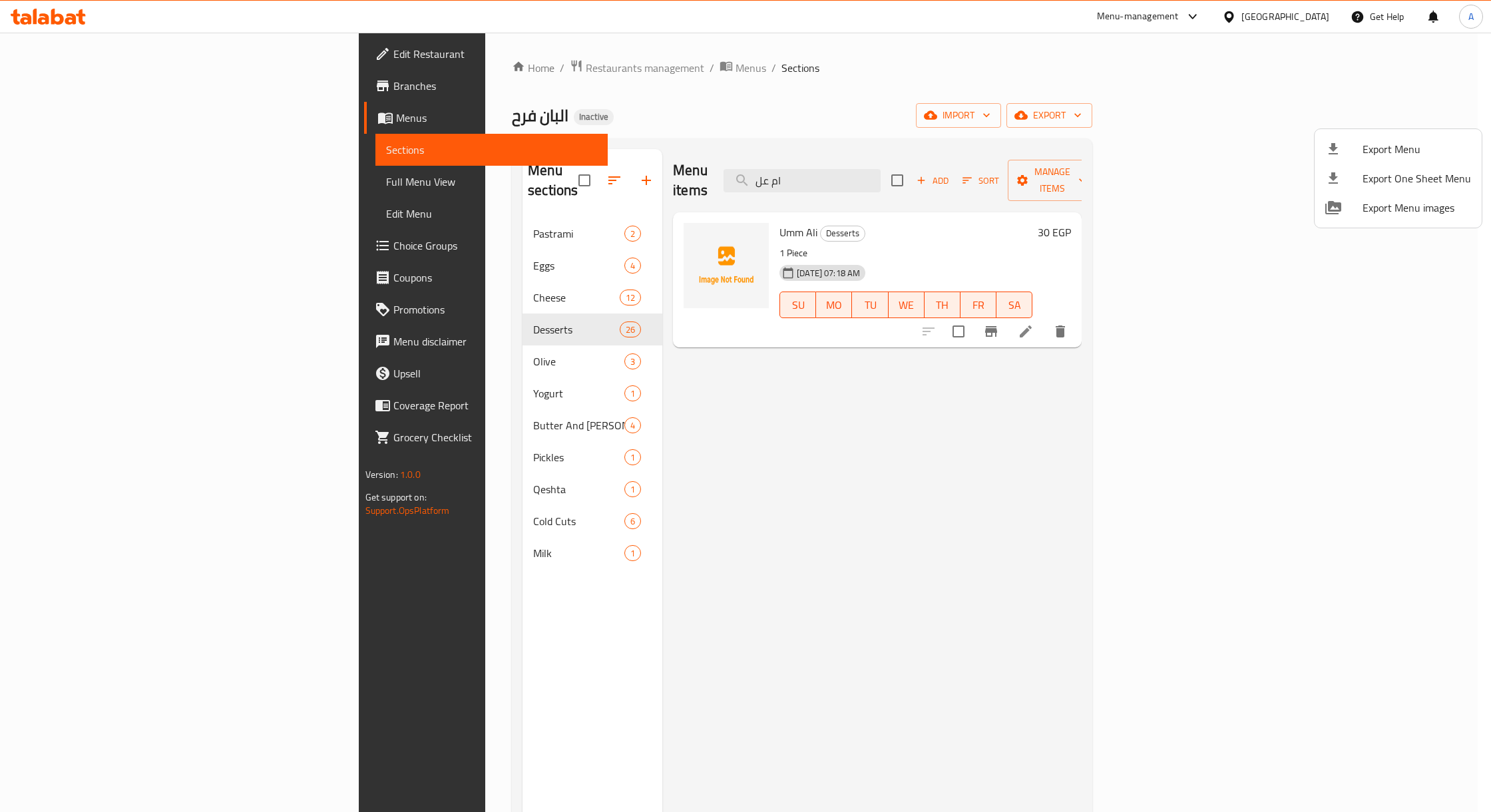
click at [128, 171] on div at bounding box center [746, 406] width 1491 height 812
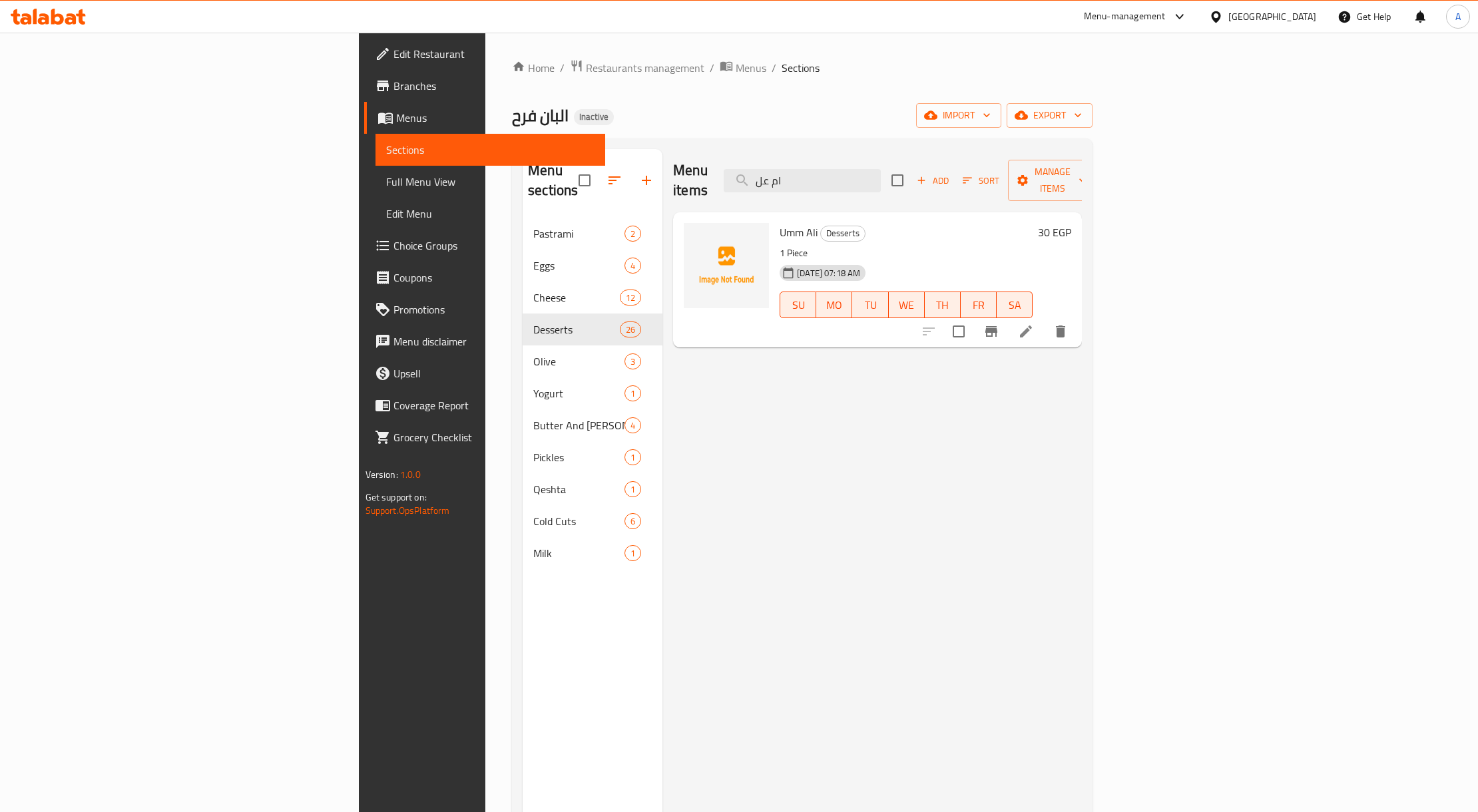
click at [376, 172] on link "Full Menu View" at bounding box center [491, 182] width 230 height 32
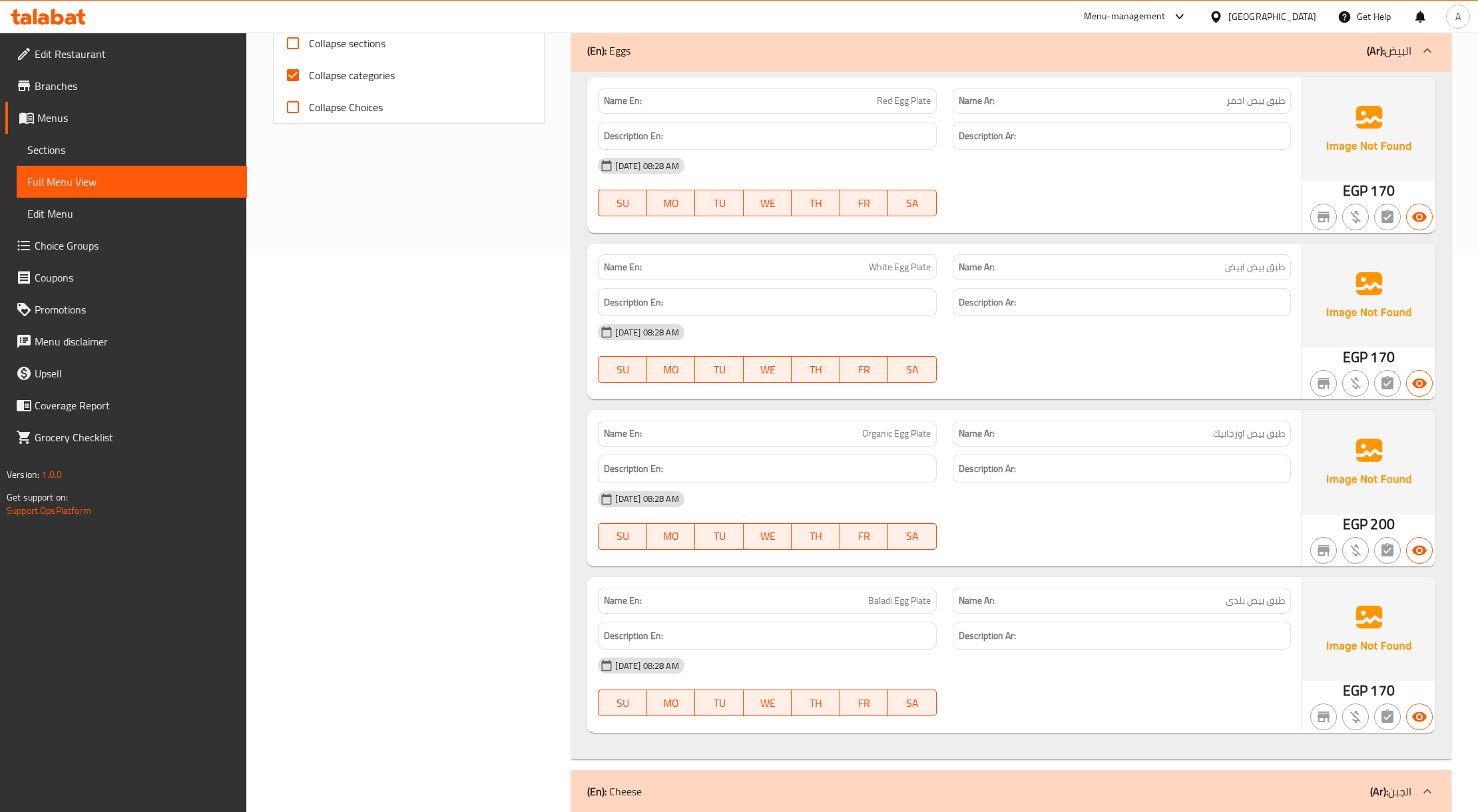
scroll to position [266, 0]
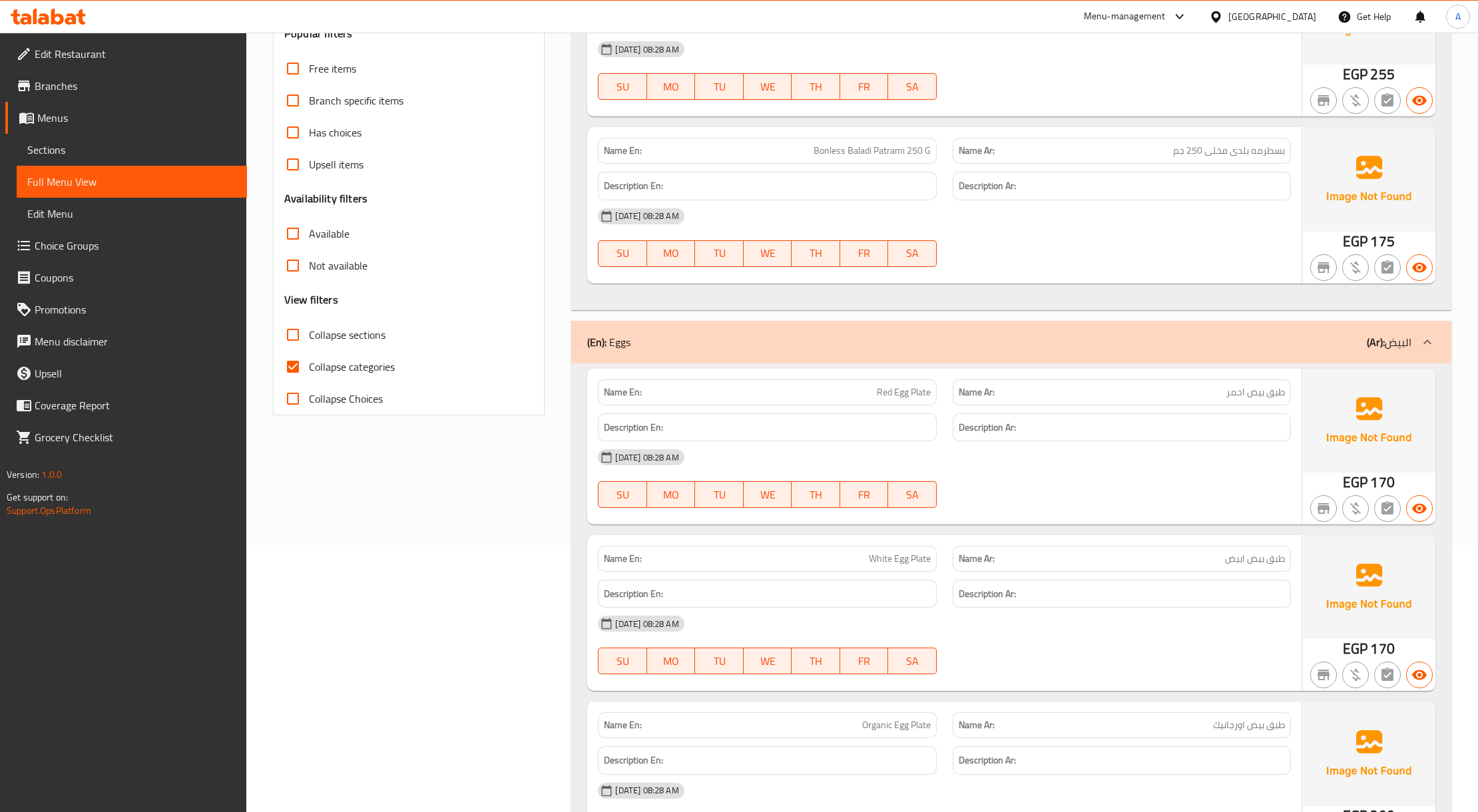
click at [353, 370] on span "Collapse categories" at bounding box center [352, 366] width 86 height 16
click at [309, 370] on input "Collapse categories" at bounding box center [293, 367] width 32 height 32
checkbox input "false"
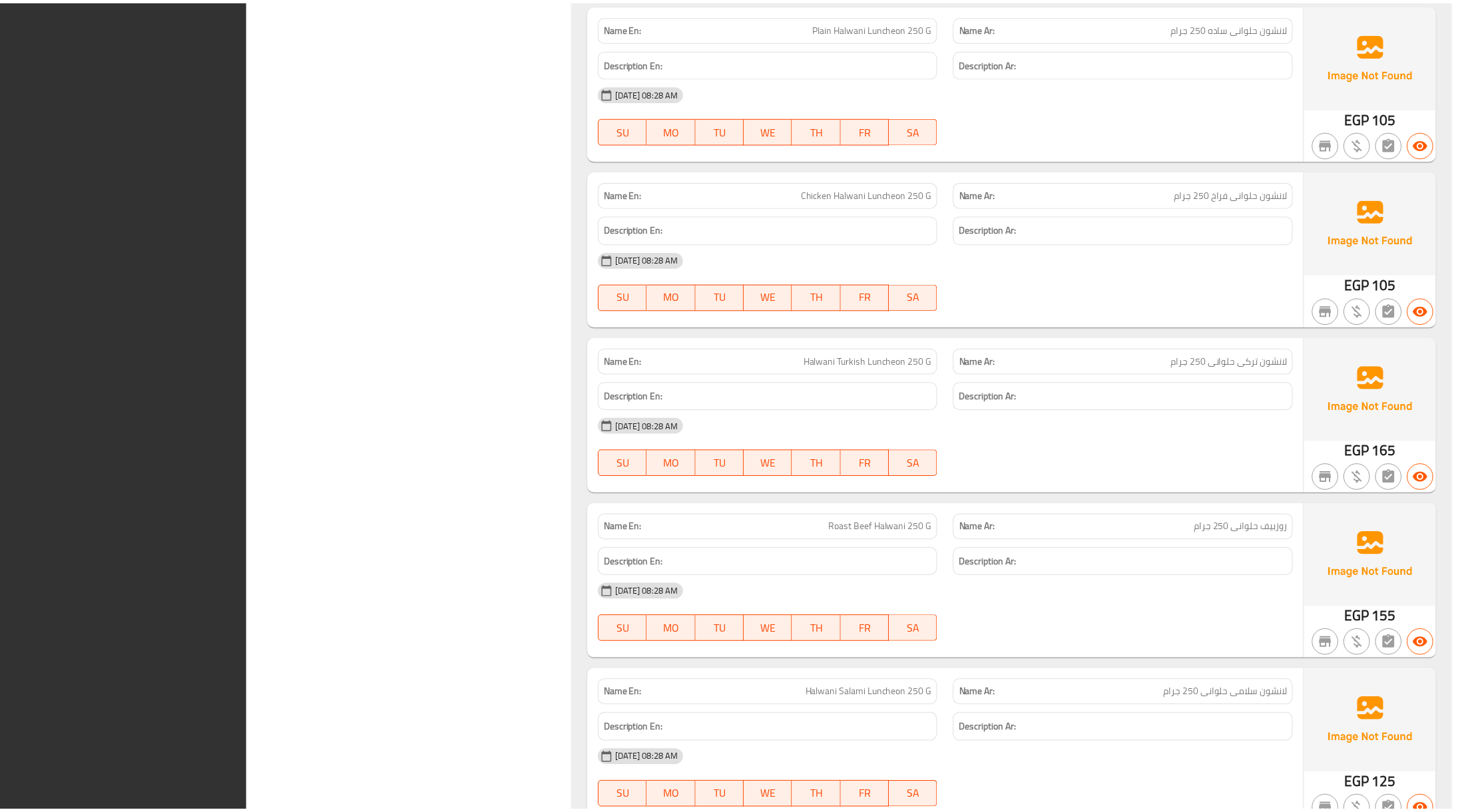
scroll to position [12717, 0]
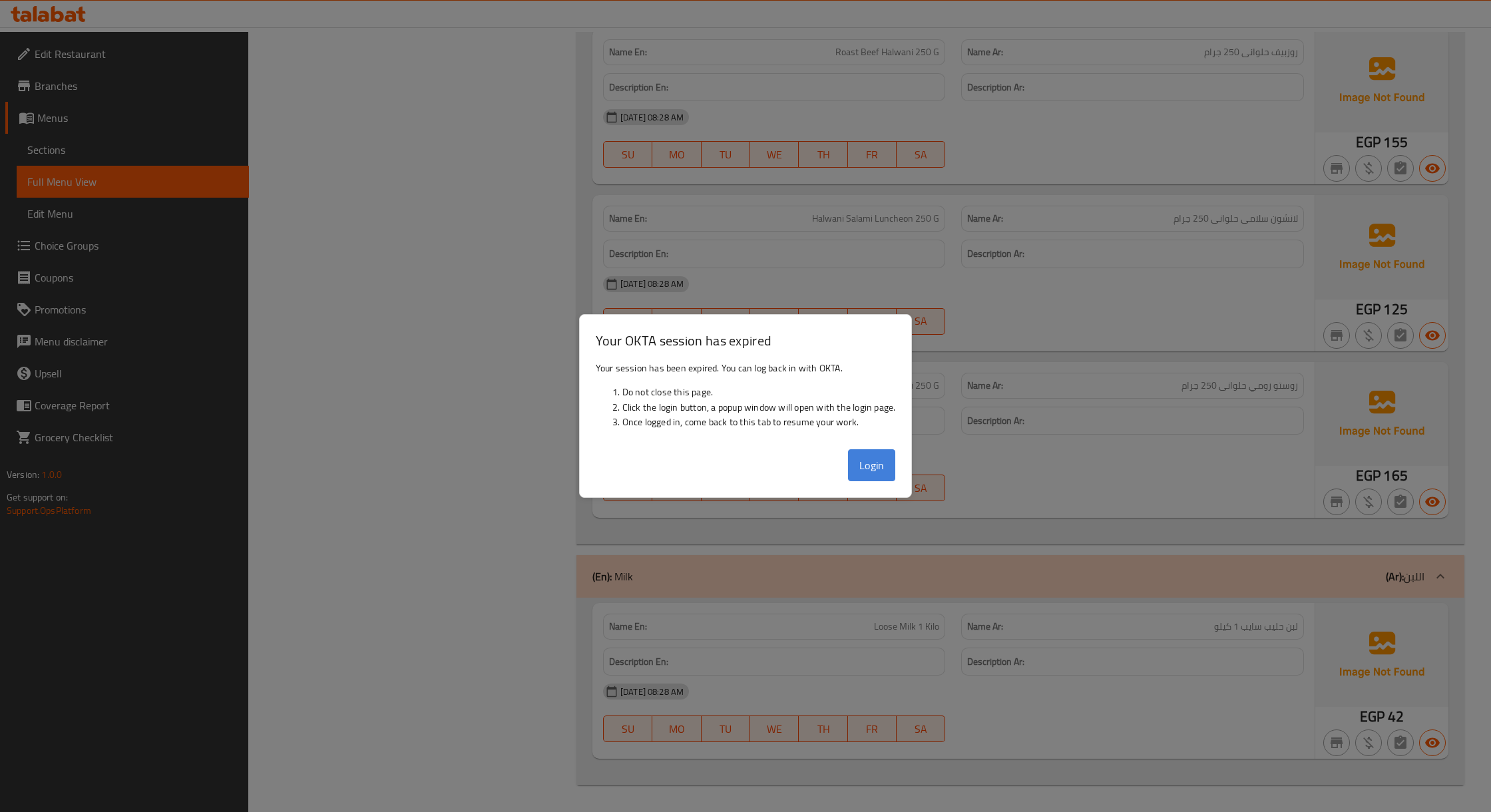
click at [879, 474] on button "Login" at bounding box center [872, 466] width 48 height 32
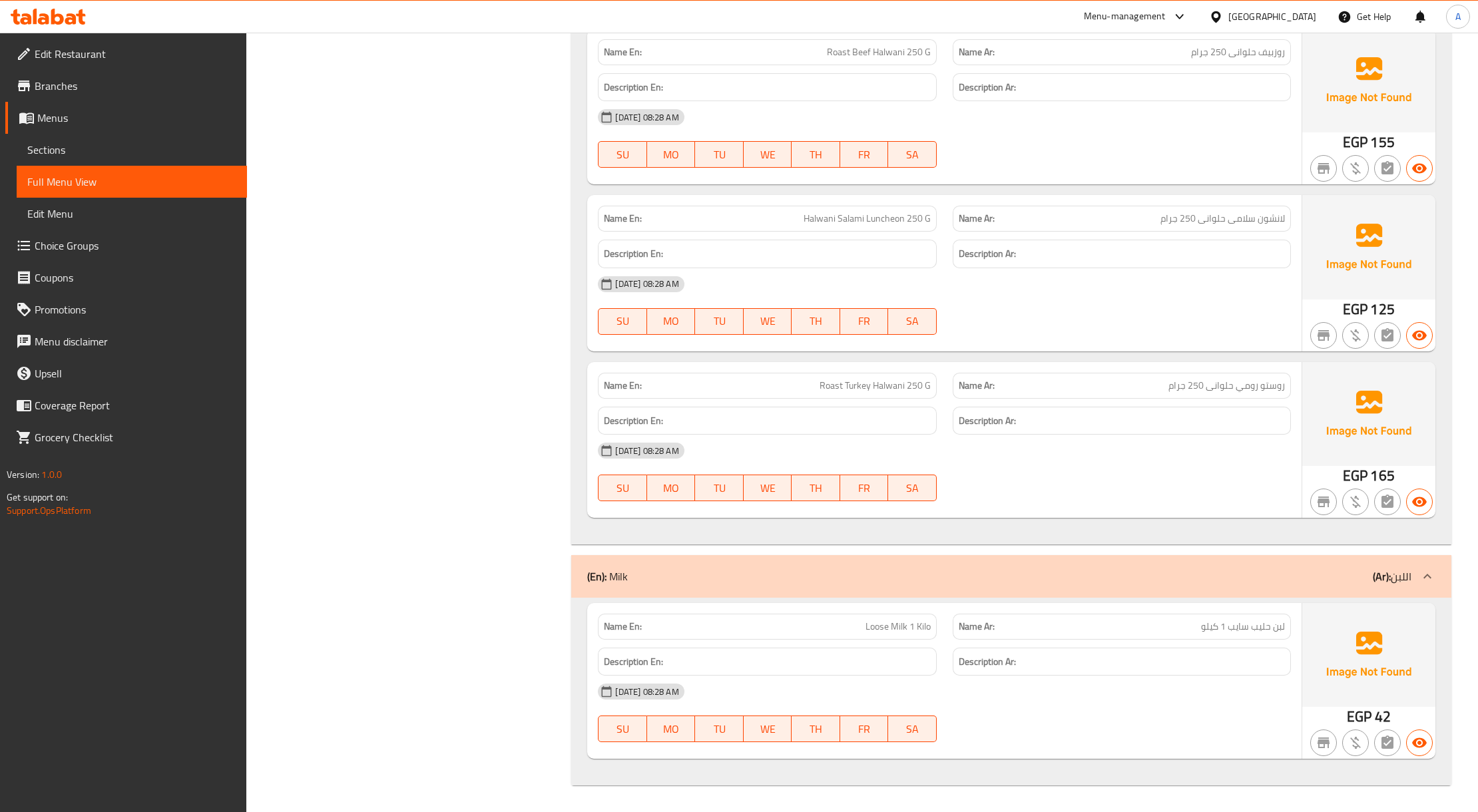
click at [128, 54] on span "Edit Restaurant" at bounding box center [135, 53] width 202 height 16
